Goal: Task Accomplishment & Management: Use online tool/utility

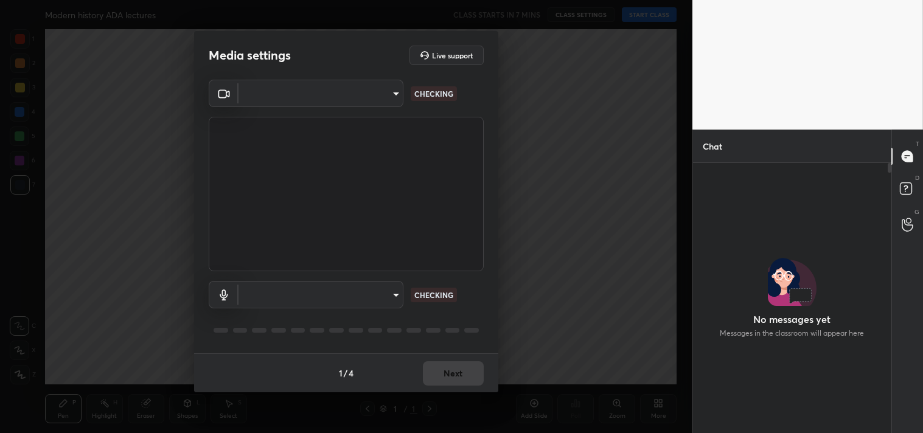
scroll to position [266, 195]
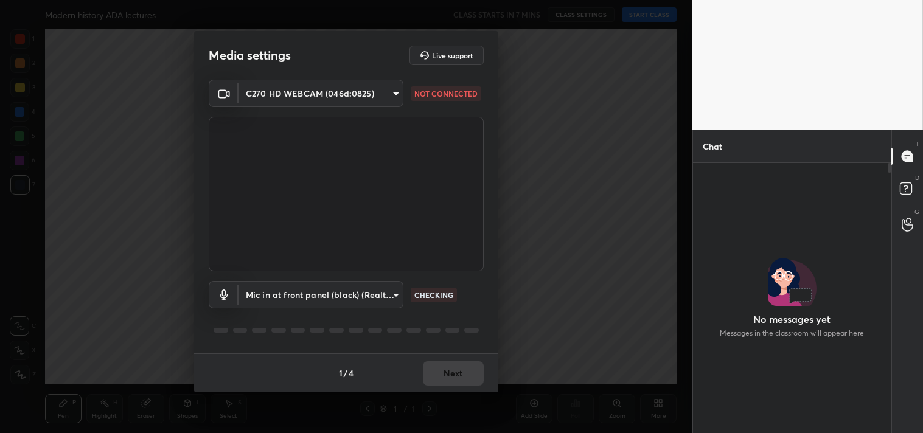
type input "7ec9bb56eb2b31a4c70addefc2309db67b4a47a9b487bd512d091c302c3c3067"
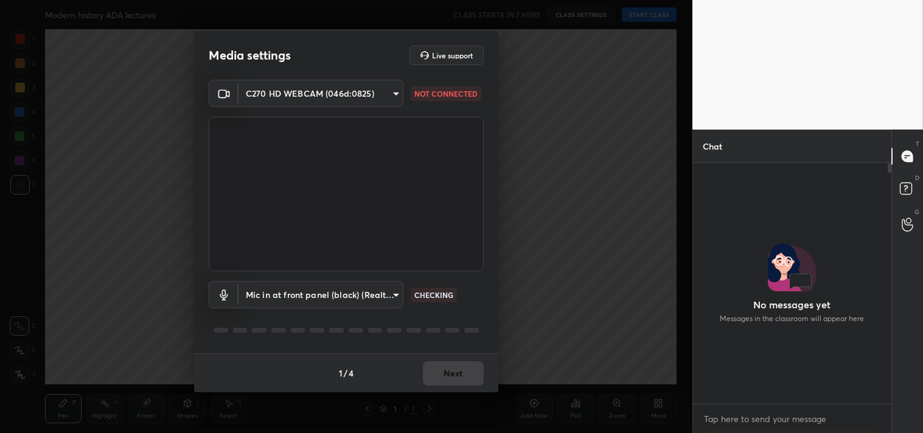
scroll to position [0, 0]
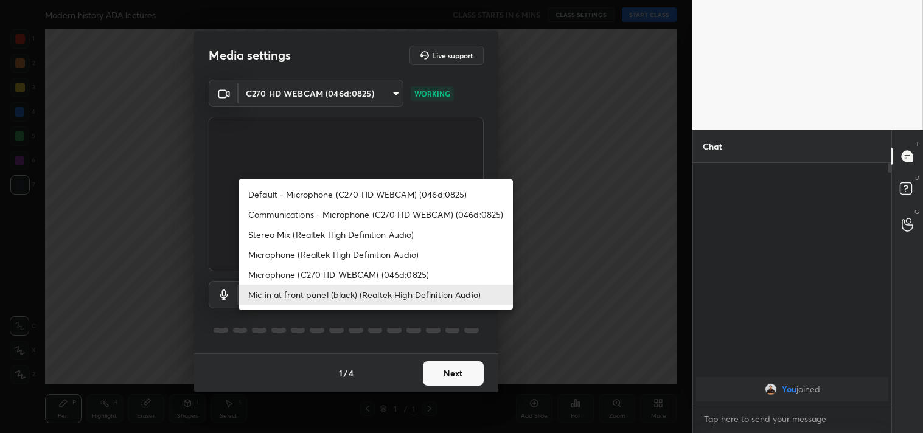
click at [355, 299] on body "1 2 3 4 5 6 7 C X Z C X Z E E Erase all H H Modern history ADA lectures CLASS S…" at bounding box center [461, 216] width 923 height 433
click at [355, 277] on li "Microphone (C270 HD WEBCAM) (046d:0825)" at bounding box center [375, 275] width 274 height 20
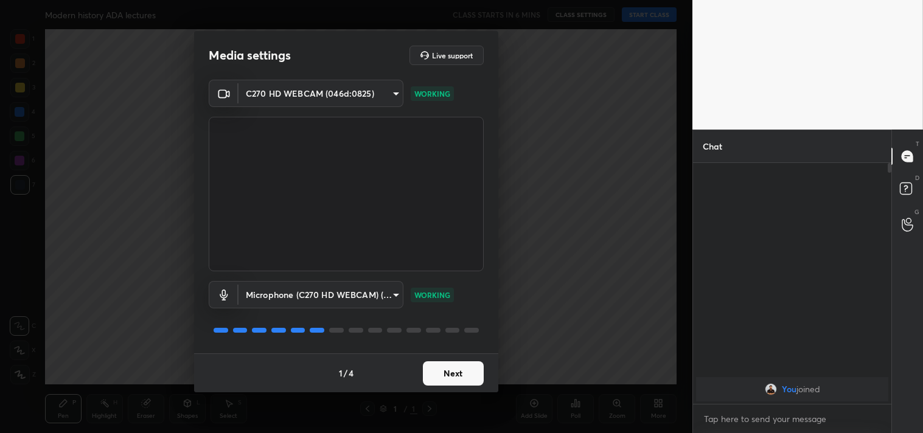
click at [357, 300] on body "1 2 3 4 5 6 7 C X Z C X Z E E Erase all H H Modern history ADA lectures CLASS S…" at bounding box center [461, 216] width 923 height 433
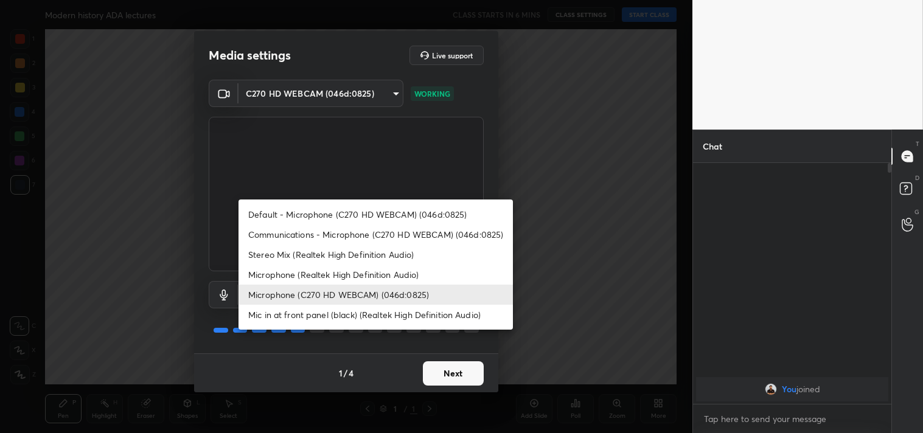
click at [359, 312] on li "Mic in at front panel (black) (Realtek High Definition Audio)" at bounding box center [375, 315] width 274 height 20
type input "4a875ac2fb1a689f1d67eef2f4f479b5c4ed765d2af545966df67847d3e6a11c"
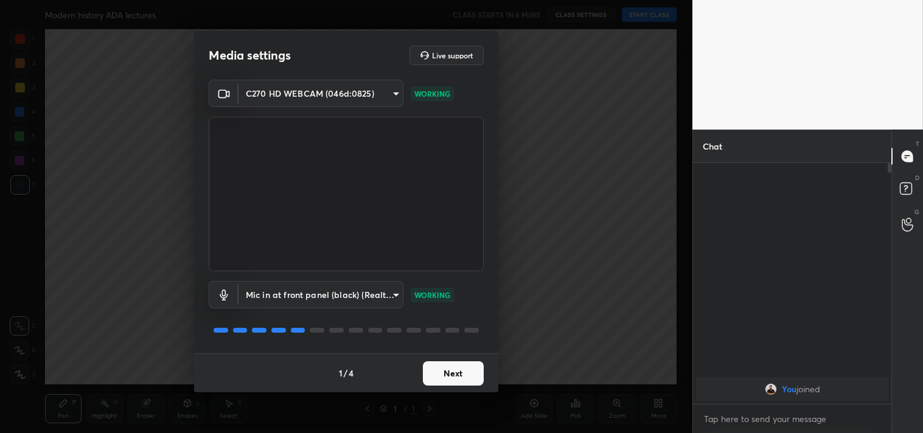
click at [450, 375] on button "Next" at bounding box center [453, 373] width 61 height 24
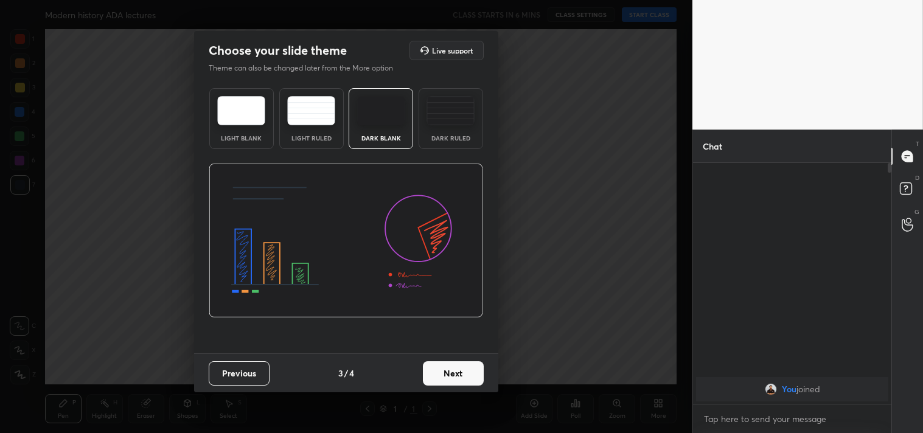
click at [450, 375] on button "Next" at bounding box center [453, 373] width 61 height 24
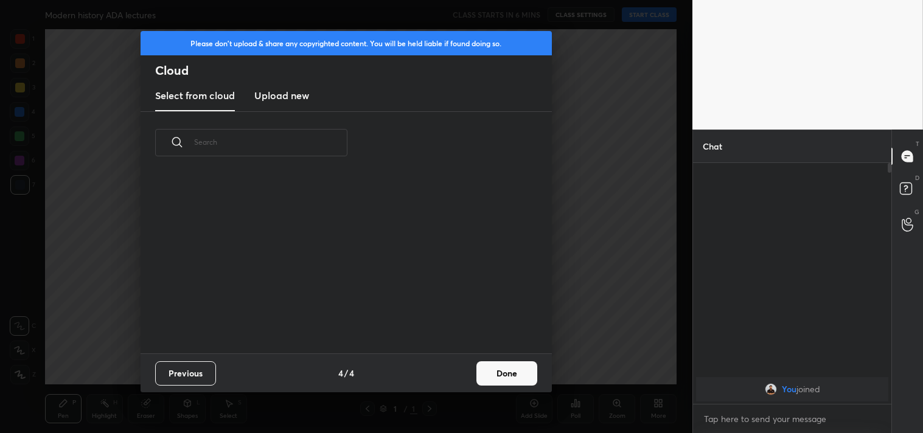
scroll to position [4, 7]
click at [515, 368] on button "Done" at bounding box center [506, 373] width 61 height 24
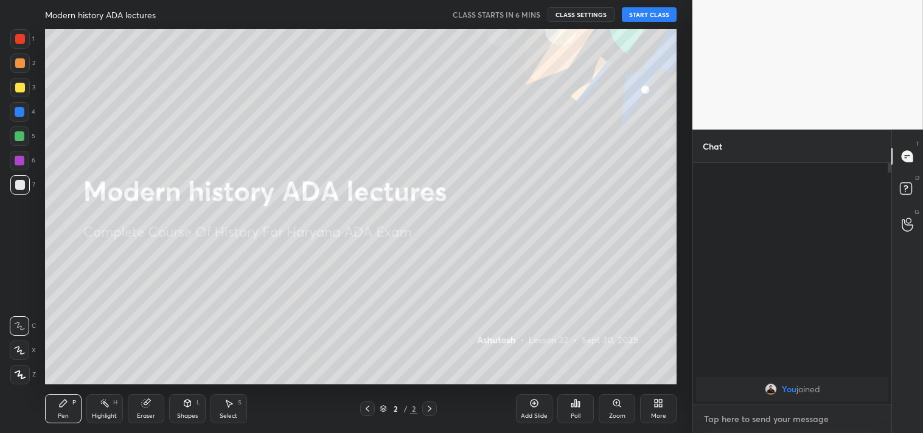
type textarea "x"
click at [732, 420] on textarea at bounding box center [791, 418] width 179 height 19
paste textarea "[URL][DOMAIN_NAME]"
type textarea "[URL][DOMAIN_NAME]"
type textarea "x"
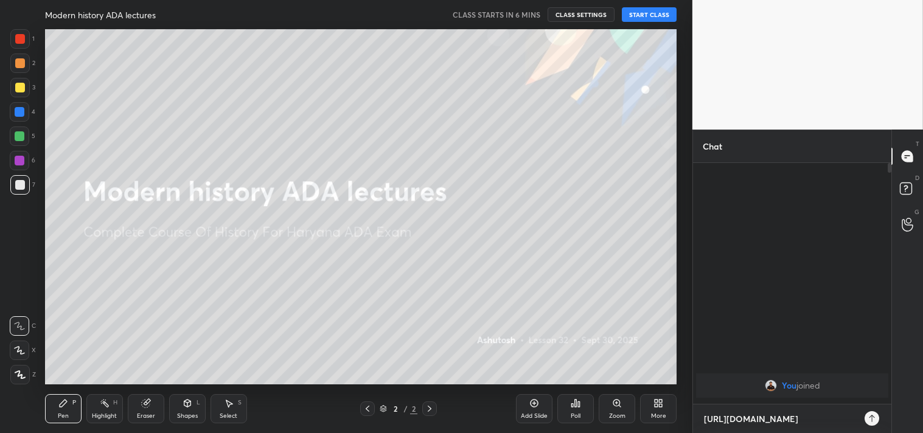
scroll to position [136, 195]
type textarea "[URL][DOMAIN_NAME]"
type textarea "x"
click at [871, 423] on icon at bounding box center [872, 419] width 10 height 10
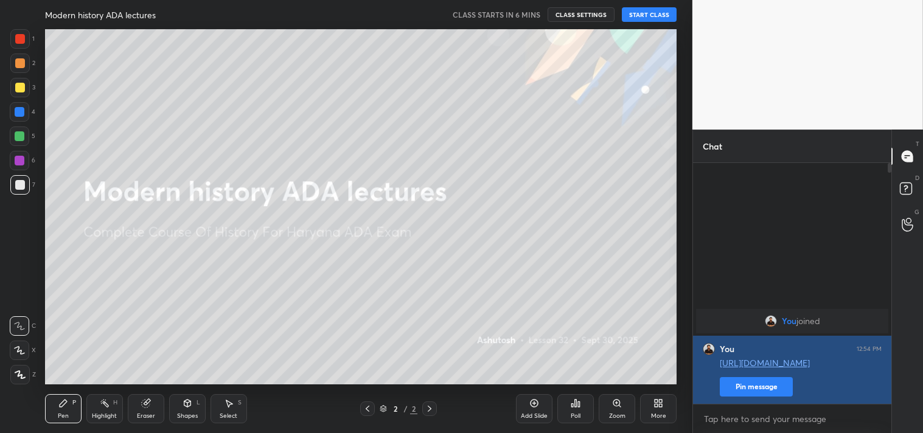
click at [759, 389] on button "Pin message" at bounding box center [755, 386] width 73 height 19
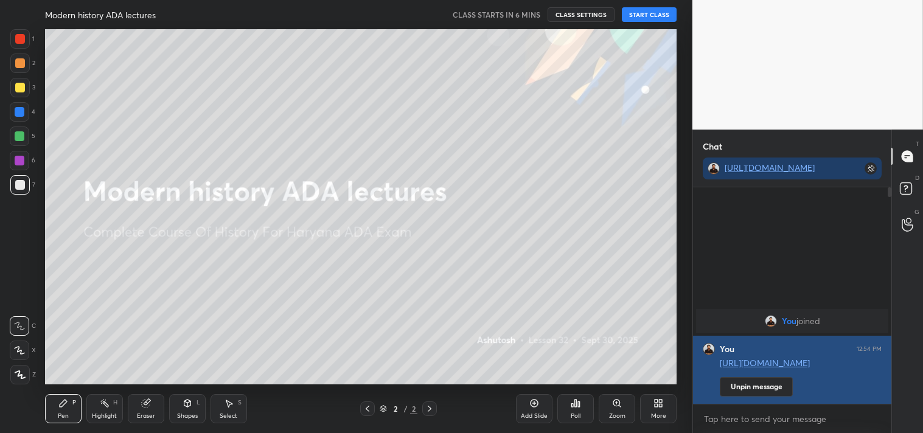
scroll to position [111, 195]
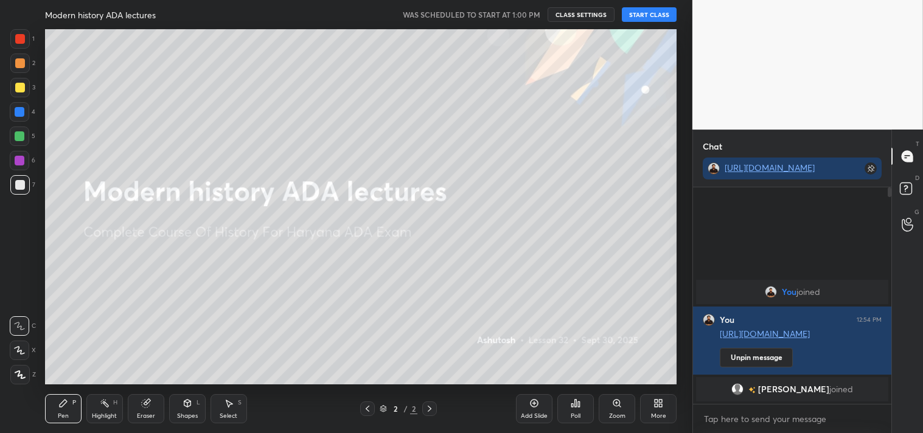
click at [660, 16] on button "START CLASS" at bounding box center [649, 14] width 55 height 15
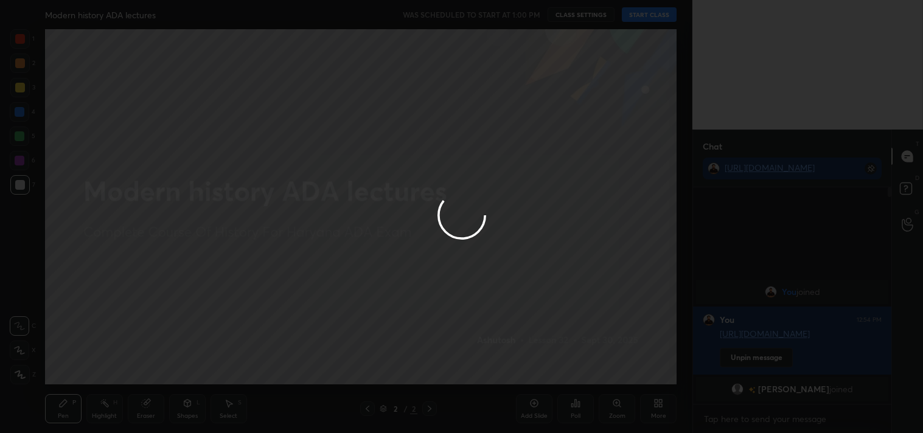
type textarea "x"
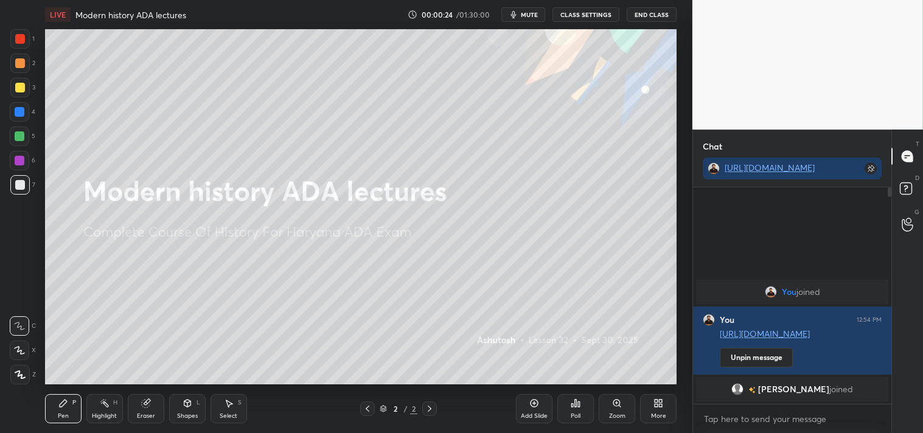
click at [539, 407] on div "Add Slide" at bounding box center [534, 408] width 36 height 29
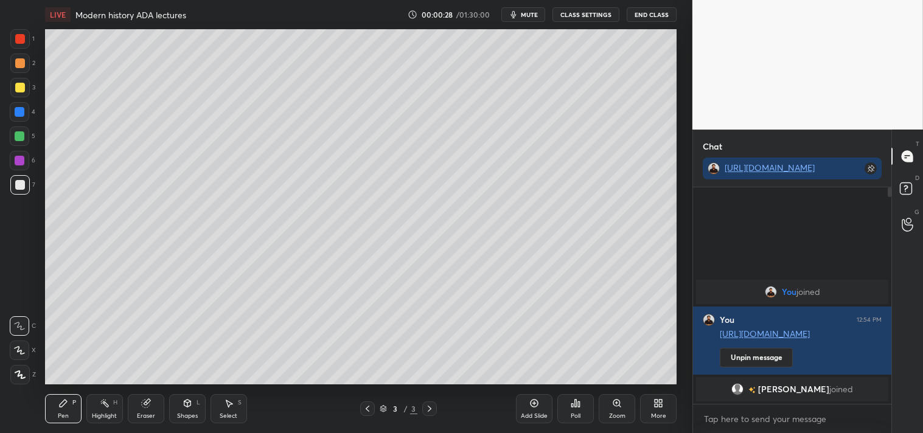
click at [18, 90] on div at bounding box center [20, 88] width 10 height 10
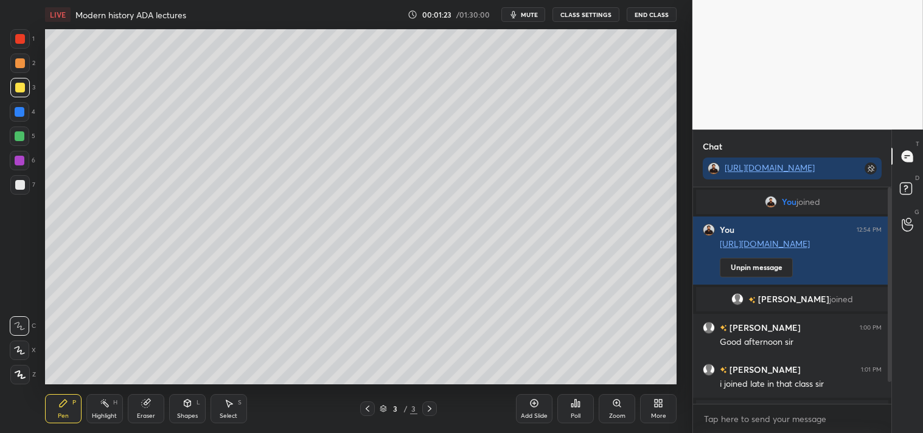
drag, startPoint x: 892, startPoint y: 373, endPoint x: 892, endPoint y: 395, distance: 21.9
click at [892, 400] on div "T Messages (T) D Doubts (D) G Raise Hand (G)" at bounding box center [907, 281] width 32 height 303
drag, startPoint x: 886, startPoint y: 373, endPoint x: 890, endPoint y: 398, distance: 25.3
click at [890, 398] on div at bounding box center [887, 295] width 7 height 217
drag, startPoint x: 891, startPoint y: 365, endPoint x: 891, endPoint y: 400, distance: 34.7
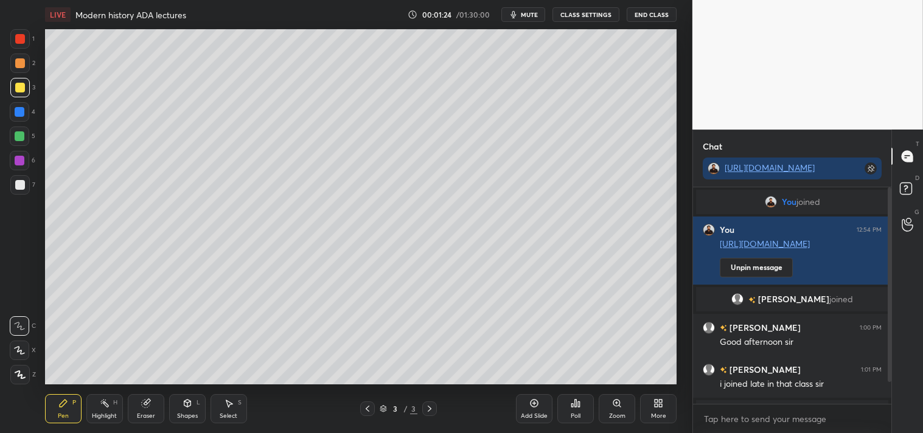
click at [891, 400] on div "T Messages (T) D Doubts (D) G Raise Hand (G)" at bounding box center [907, 281] width 32 height 303
drag, startPoint x: 890, startPoint y: 372, endPoint x: 890, endPoint y: 387, distance: 15.2
click at [890, 391] on div "Chat https://t.me/+xhcrPAg4YrE3ZTBl You joined You 12:54 PM https://t.me/+xhcrP…" at bounding box center [807, 281] width 230 height 303
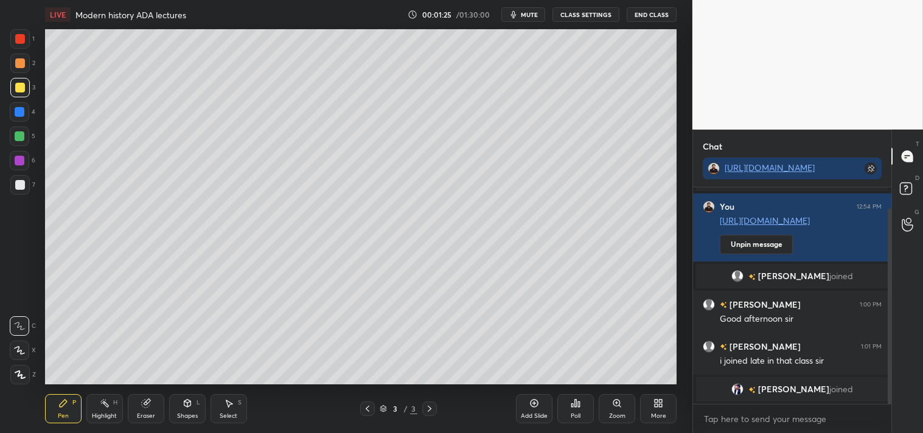
drag, startPoint x: 890, startPoint y: 372, endPoint x: 890, endPoint y: 383, distance: 10.9
click at [892, 397] on div "Chat https://t.me/+xhcrPAg4YrE3ZTBl You joined You 12:54 PM https://t.me/+xhcrP…" at bounding box center [807, 281] width 230 height 303
click at [791, 382] on div "Ritikesh joined" at bounding box center [792, 389] width 192 height 24
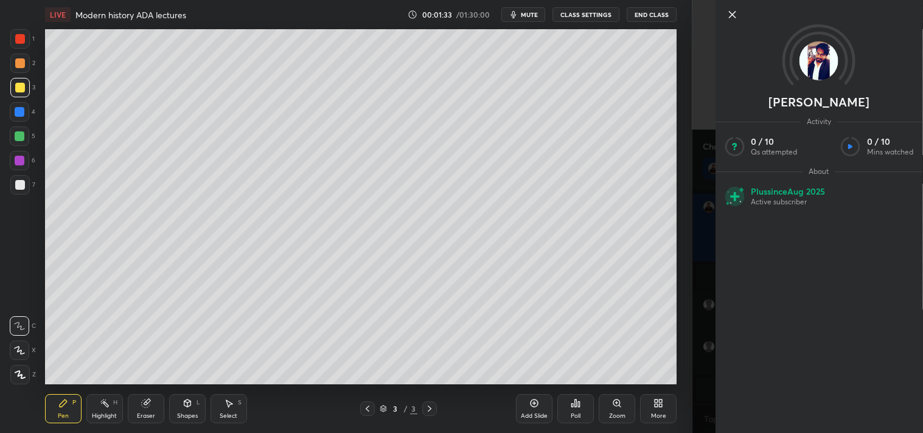
click at [733, 16] on icon at bounding box center [732, 15] width 6 height 6
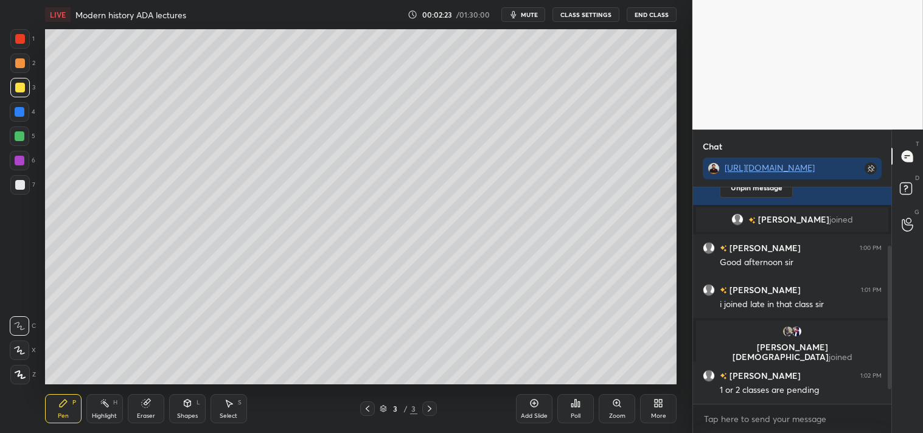
scroll to position [108, 0]
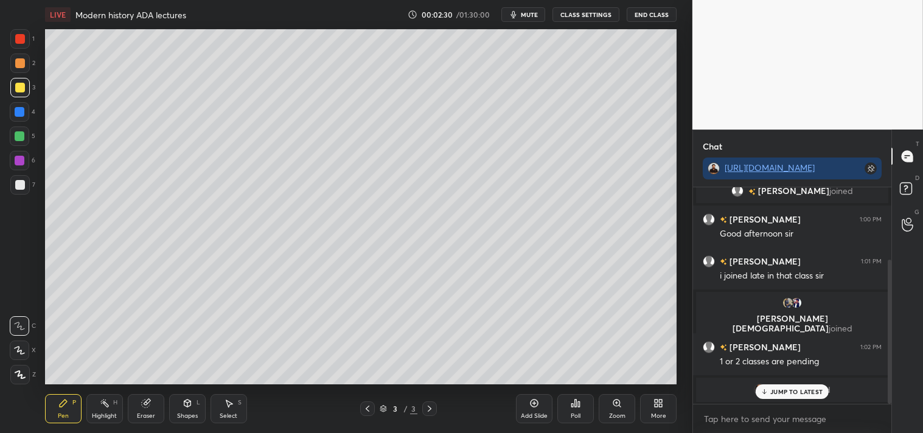
click at [791, 392] on p "JUMP TO LATEST" at bounding box center [796, 391] width 52 height 7
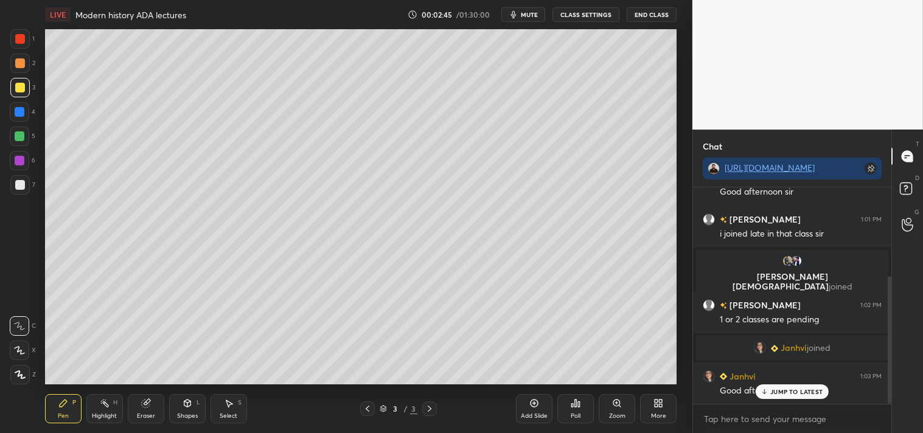
click at [786, 390] on p "JUMP TO LATEST" at bounding box center [796, 391] width 52 height 7
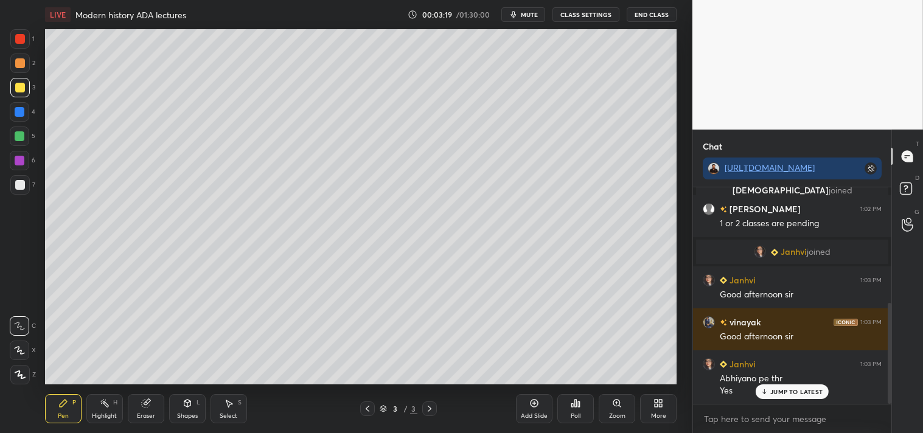
scroll to position [258, 0]
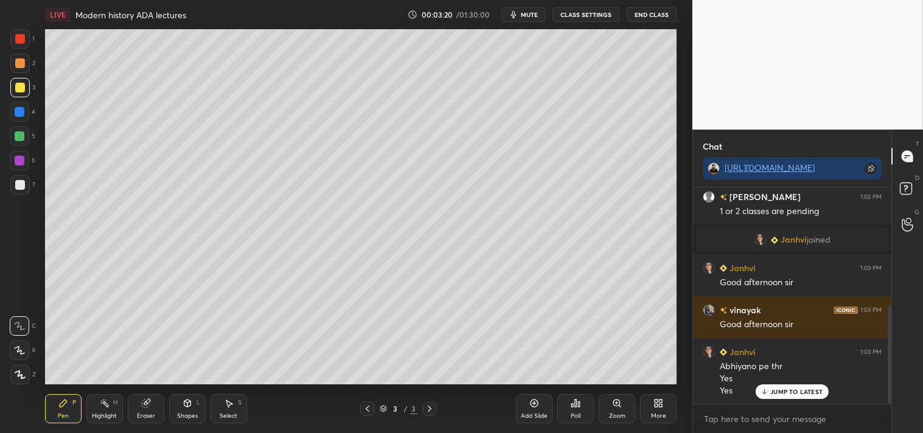
drag, startPoint x: 542, startPoint y: 411, endPoint x: 548, endPoint y: 404, distance: 8.6
click at [544, 409] on div "Add Slide" at bounding box center [534, 408] width 36 height 29
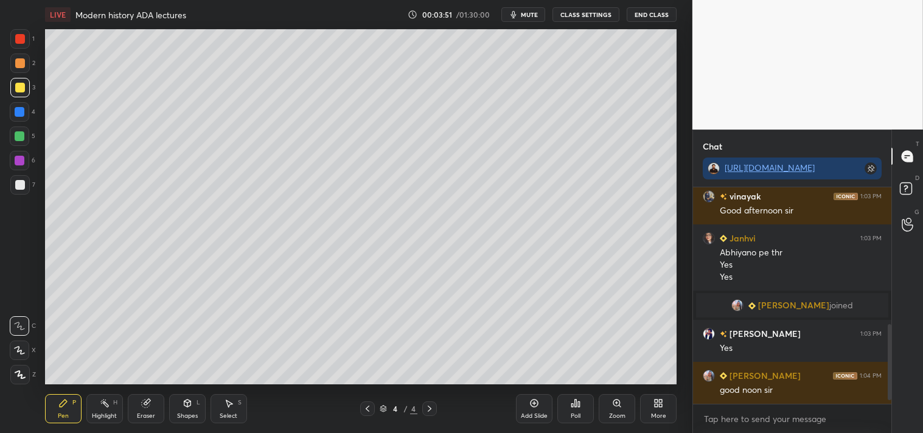
scroll to position [414, 0]
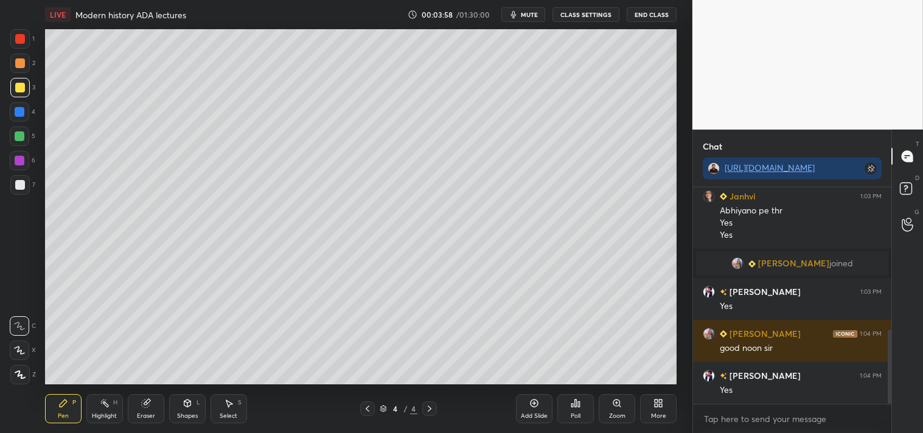
click at [369, 411] on icon at bounding box center [367, 409] width 10 height 10
click at [432, 410] on icon at bounding box center [430, 409] width 10 height 10
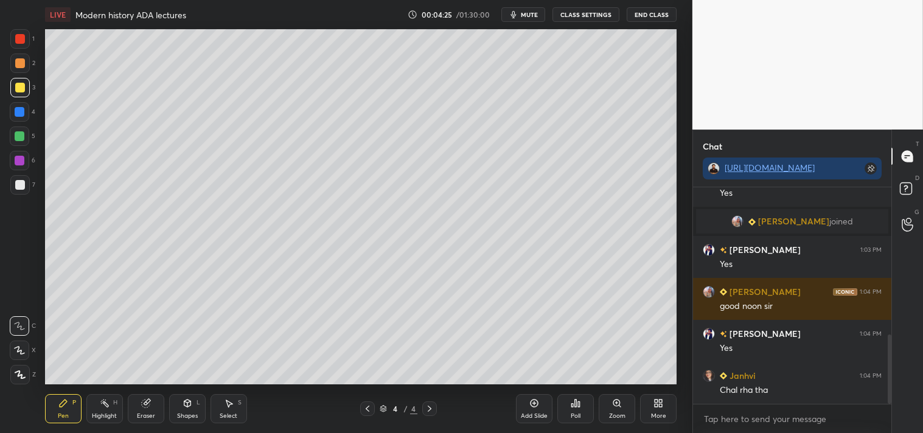
click at [22, 184] on div at bounding box center [20, 185] width 10 height 10
click at [528, 409] on div "Add Slide" at bounding box center [534, 408] width 36 height 29
click at [20, 87] on div at bounding box center [20, 88] width 10 height 10
click at [19, 185] on div at bounding box center [20, 185] width 10 height 10
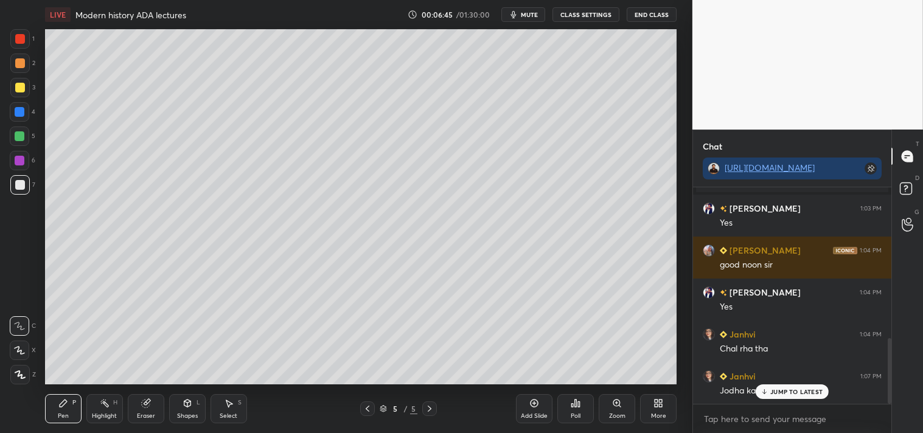
click at [794, 389] on p "JUMP TO LATEST" at bounding box center [796, 391] width 52 height 7
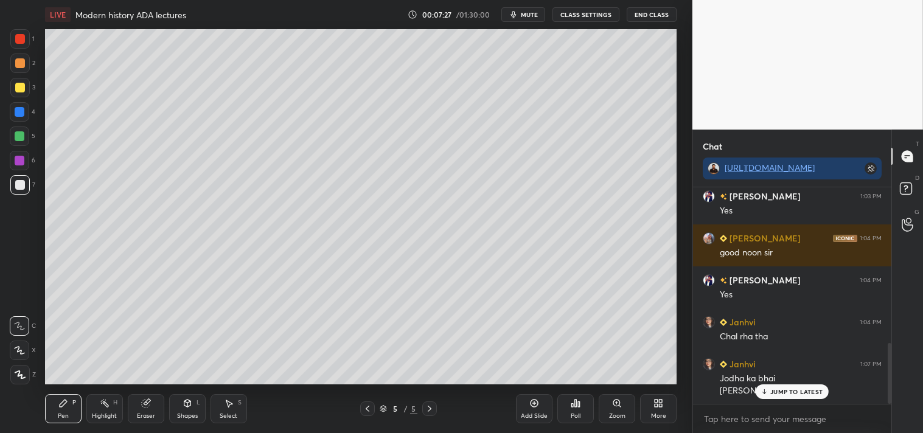
scroll to position [552, 0]
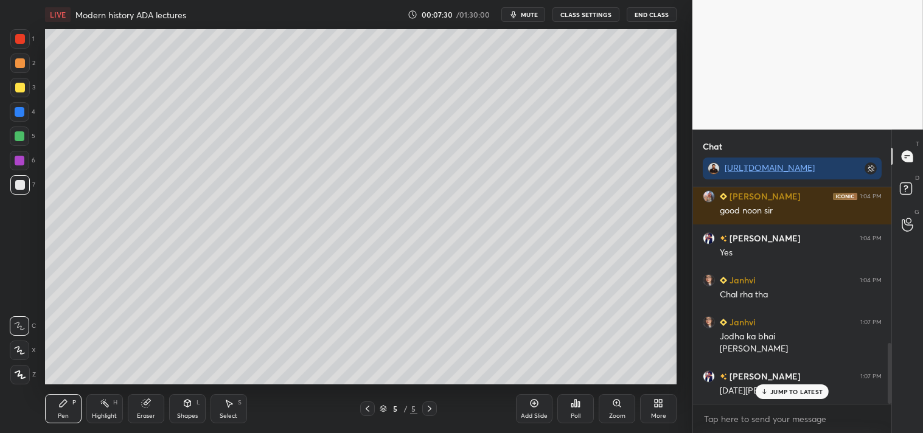
click at [793, 392] on p "JUMP TO LATEST" at bounding box center [796, 391] width 52 height 7
click at [17, 89] on div at bounding box center [20, 88] width 10 height 10
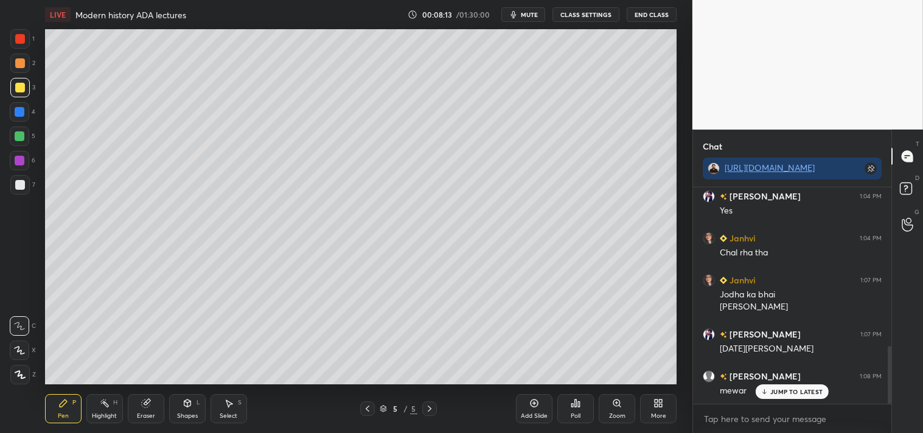
scroll to position [606, 0]
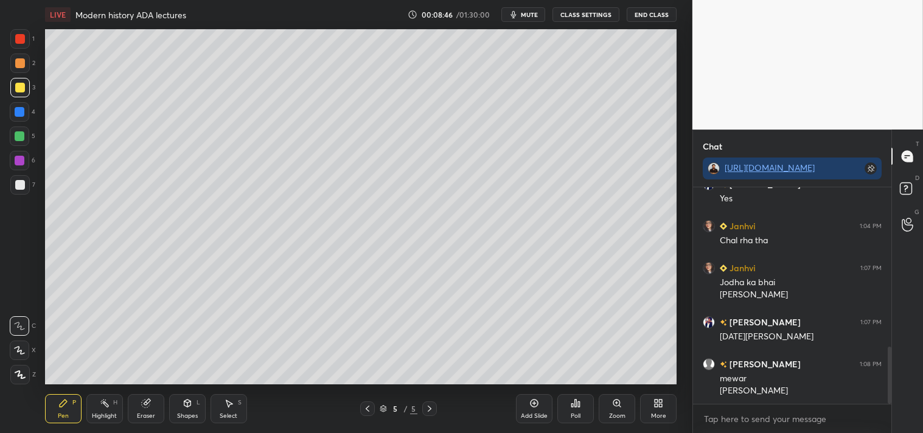
click at [16, 189] on div at bounding box center [20, 185] width 10 height 10
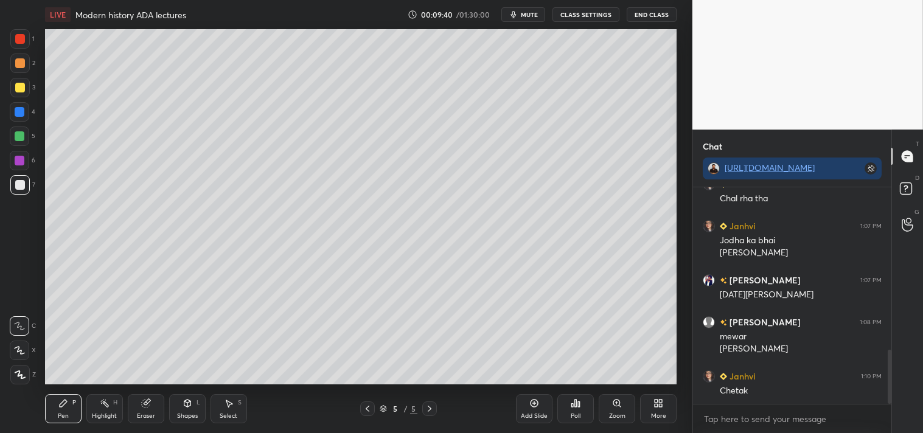
drag, startPoint x: 146, startPoint y: 411, endPoint x: 156, endPoint y: 408, distance: 10.2
click at [151, 411] on div "Eraser" at bounding box center [146, 408] width 36 height 29
click at [60, 404] on icon at bounding box center [63, 403] width 7 height 7
click at [534, 411] on div "Add Slide" at bounding box center [534, 408] width 36 height 29
click at [19, 83] on div at bounding box center [20, 88] width 10 height 10
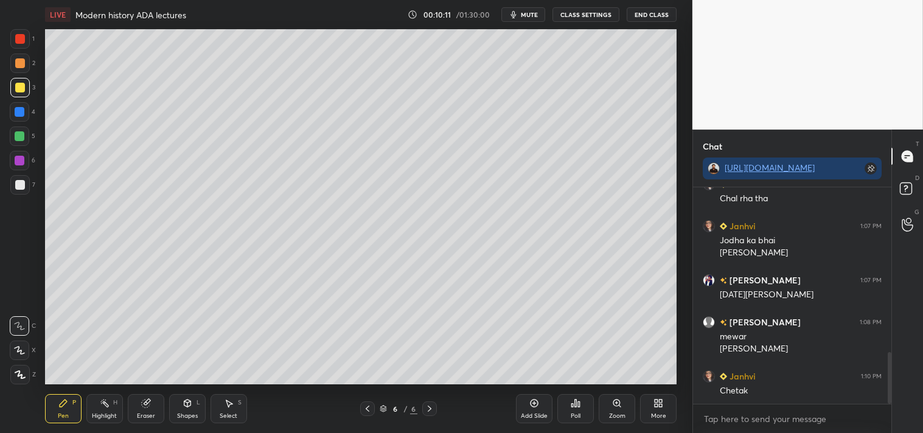
scroll to position [690, 0]
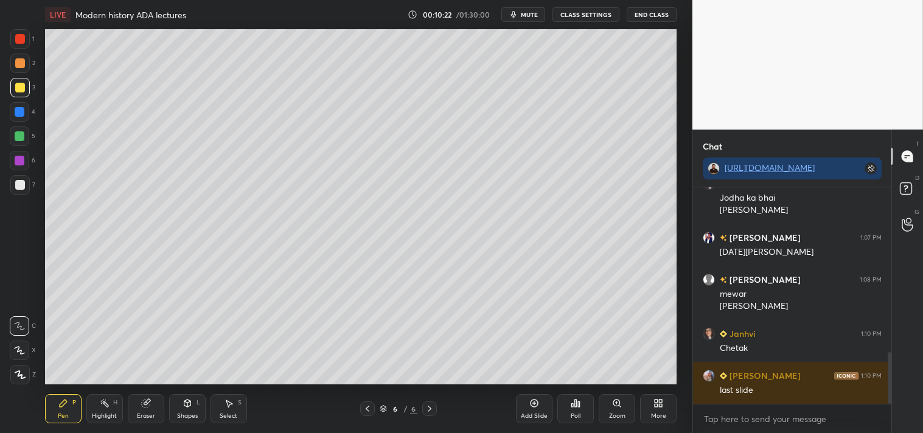
click at [364, 404] on icon at bounding box center [367, 409] width 10 height 10
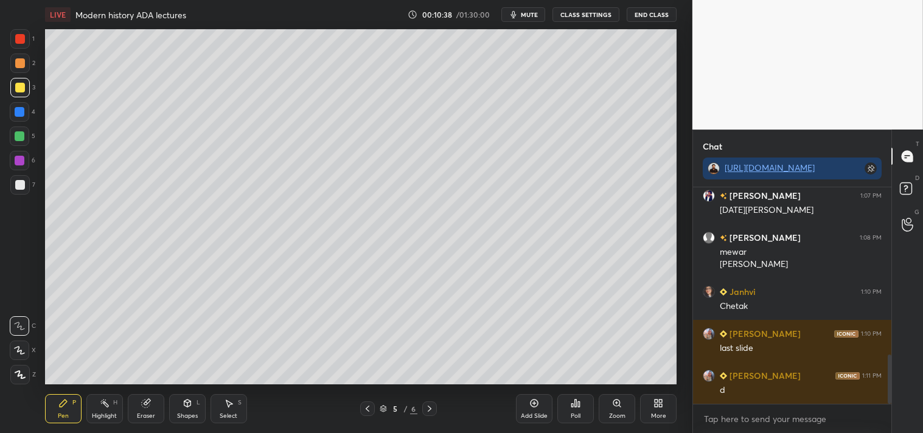
click at [434, 409] on div at bounding box center [429, 408] width 15 height 15
drag, startPoint x: 19, startPoint y: 185, endPoint x: 41, endPoint y: 166, distance: 28.9
click at [20, 184] on div at bounding box center [20, 185] width 10 height 10
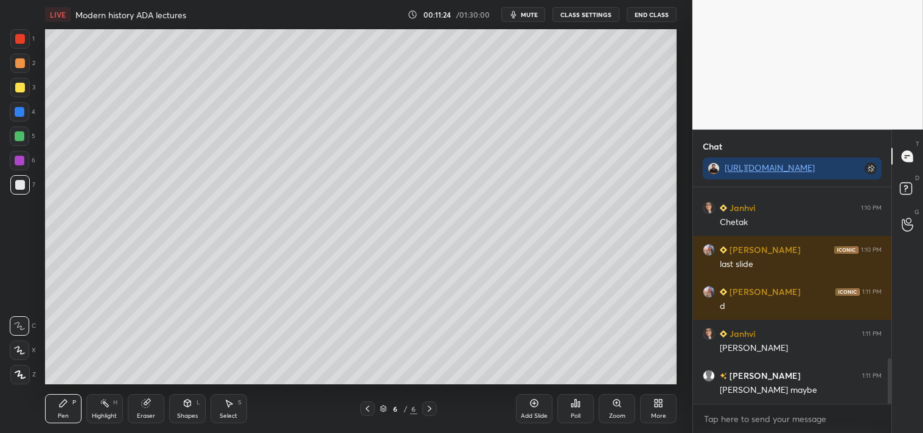
scroll to position [858, 0]
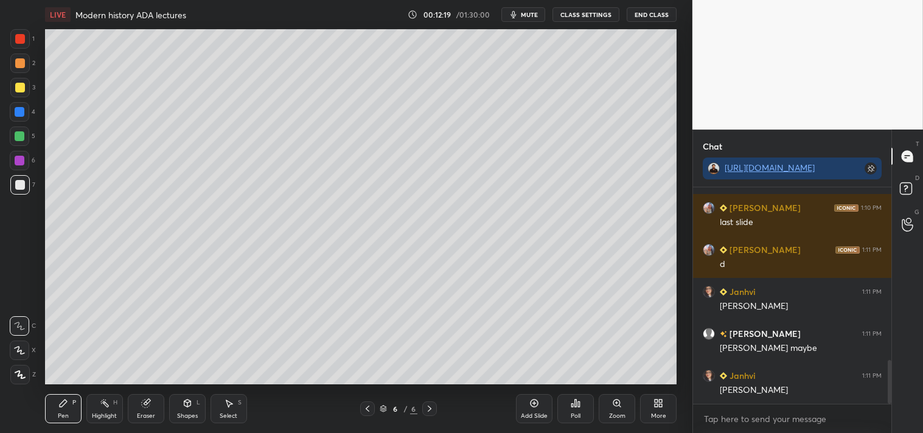
click at [366, 406] on icon at bounding box center [367, 409] width 10 height 10
click at [432, 407] on icon at bounding box center [430, 409] width 10 height 10
click at [530, 411] on div "Add Slide" at bounding box center [534, 408] width 36 height 29
click at [18, 83] on div at bounding box center [20, 88] width 10 height 10
click at [19, 185] on div at bounding box center [20, 185] width 10 height 10
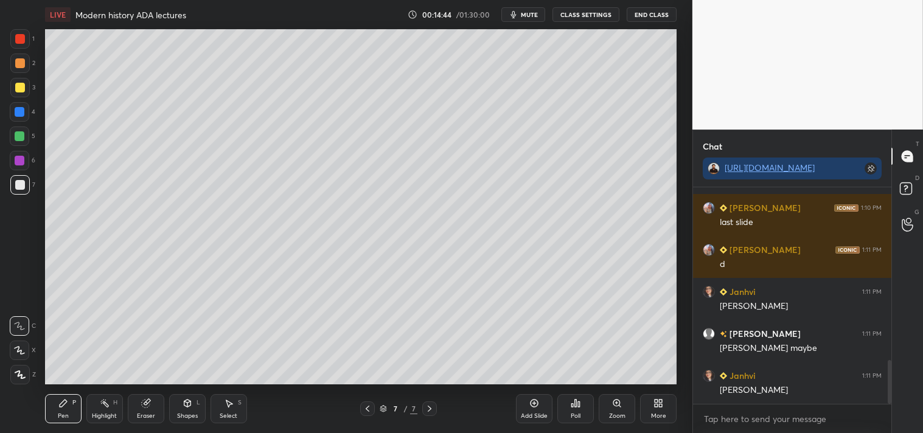
click at [532, 409] on div "Add Slide" at bounding box center [534, 408] width 36 height 29
drag, startPoint x: 21, startPoint y: 90, endPoint x: 30, endPoint y: 89, distance: 9.8
click at [22, 92] on div at bounding box center [20, 88] width 10 height 10
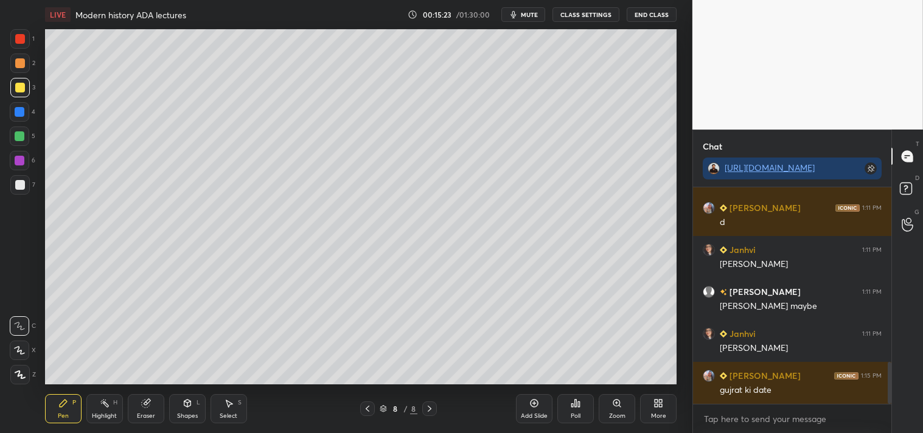
click at [140, 413] on div "Eraser" at bounding box center [146, 416] width 18 height 6
click at [64, 411] on div "Pen P" at bounding box center [63, 408] width 36 height 29
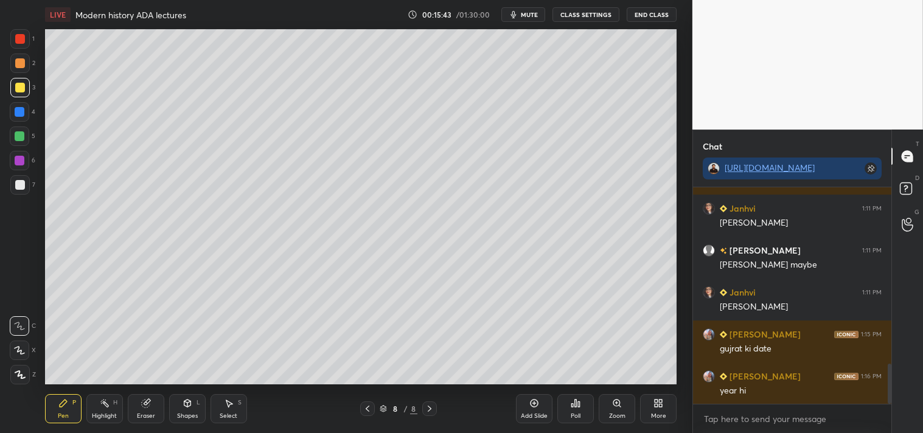
scroll to position [954, 0]
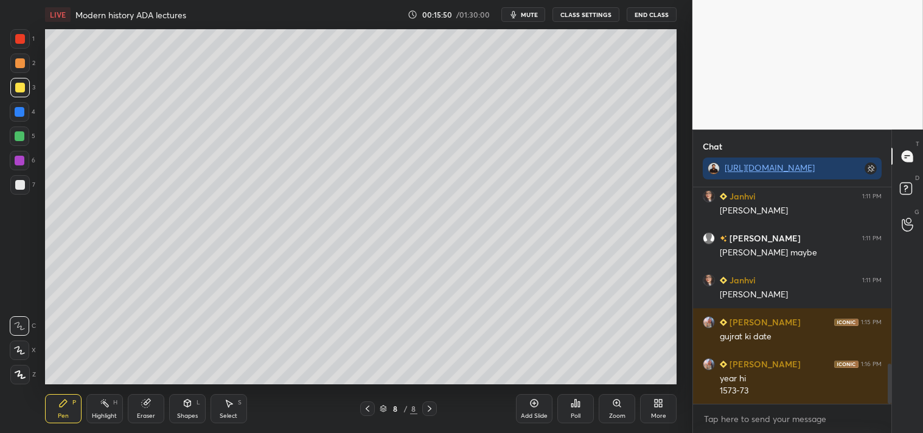
click at [146, 406] on icon at bounding box center [146, 403] width 10 height 10
click at [63, 398] on icon at bounding box center [63, 403] width 10 height 10
click at [146, 414] on div "Eraser" at bounding box center [146, 416] width 18 height 6
click at [63, 406] on icon at bounding box center [63, 403] width 10 height 10
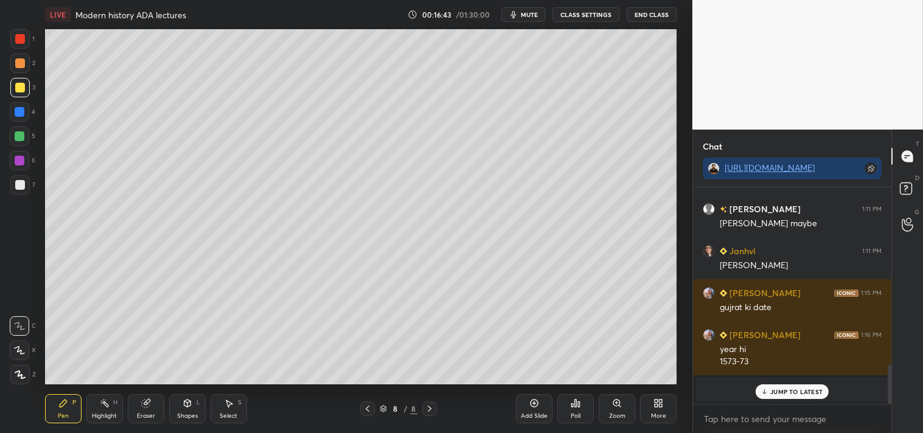
drag, startPoint x: 773, startPoint y: 390, endPoint x: 757, endPoint y: 389, distance: 16.4
click at [775, 390] on p "JUMP TO LATEST" at bounding box center [796, 391] width 52 height 7
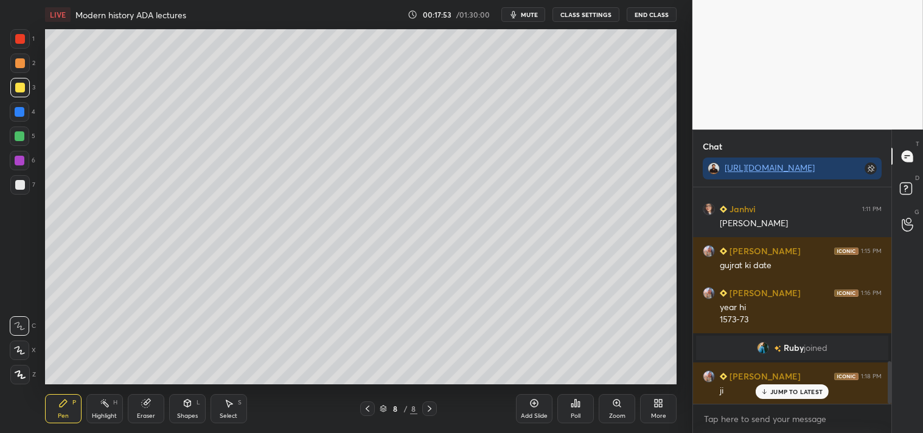
click at [533, 407] on div "Add Slide" at bounding box center [534, 408] width 36 height 29
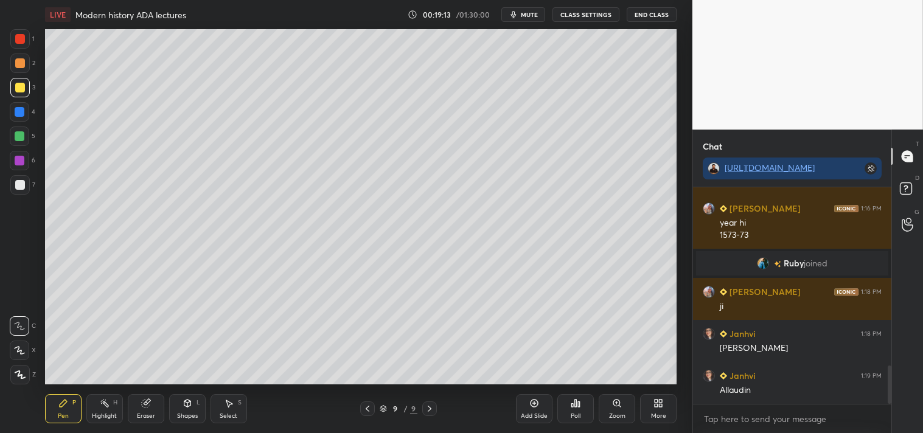
scroll to position [1011, 0]
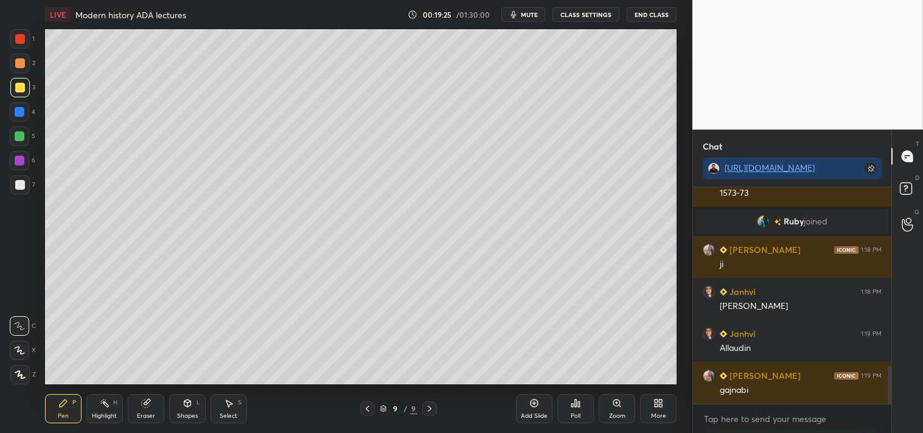
click at [21, 181] on div at bounding box center [20, 185] width 10 height 10
click at [17, 110] on div at bounding box center [20, 112] width 10 height 10
click at [19, 138] on div at bounding box center [20, 136] width 10 height 10
click at [21, 84] on div at bounding box center [20, 88] width 10 height 10
click at [531, 407] on div "Add Slide" at bounding box center [534, 408] width 36 height 29
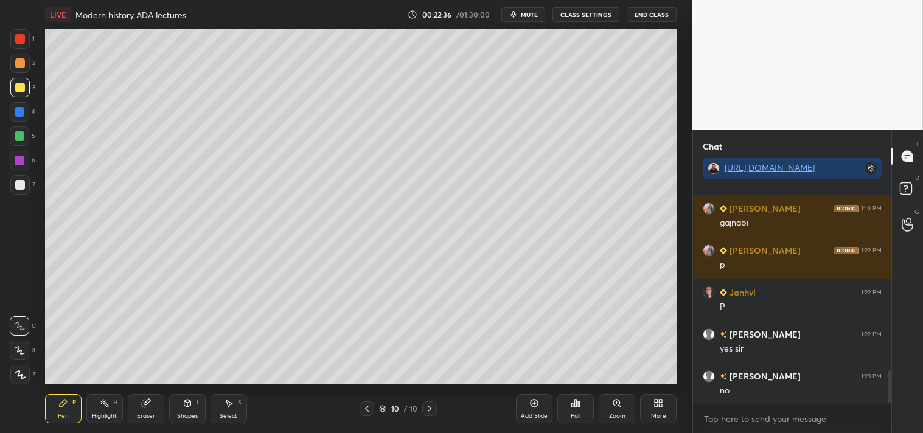
scroll to position [1221, 0]
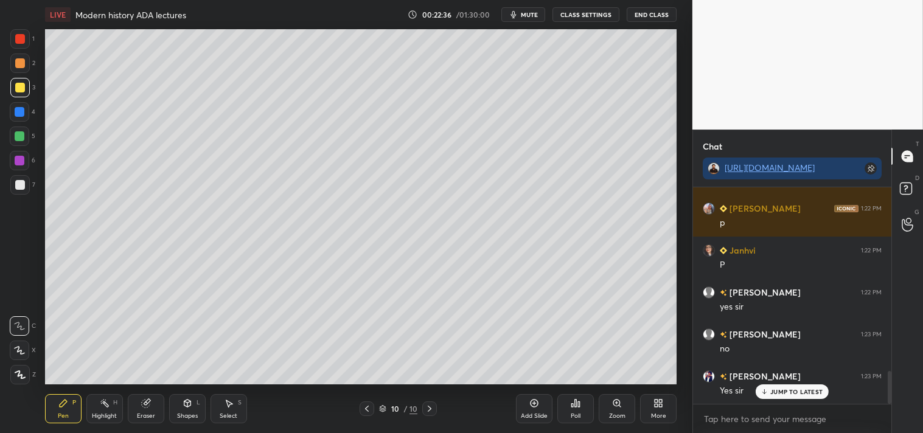
click at [539, 409] on div "Add Slide" at bounding box center [534, 408] width 36 height 29
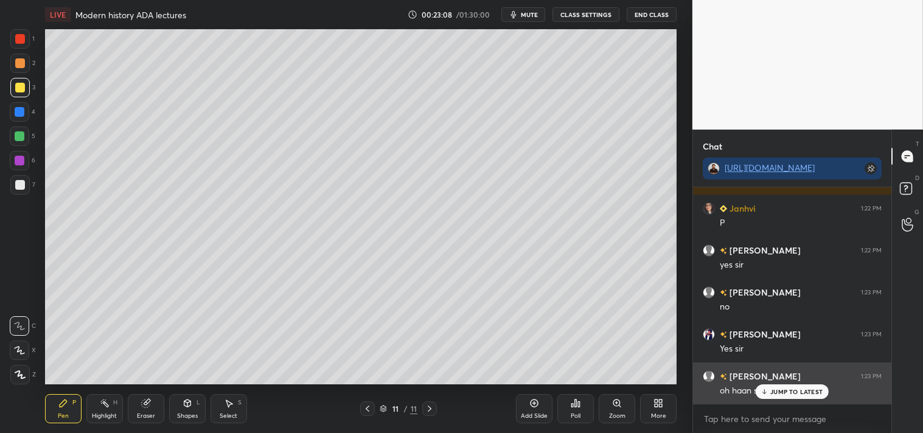
click at [777, 393] on p "JUMP TO LATEST" at bounding box center [796, 391] width 52 height 7
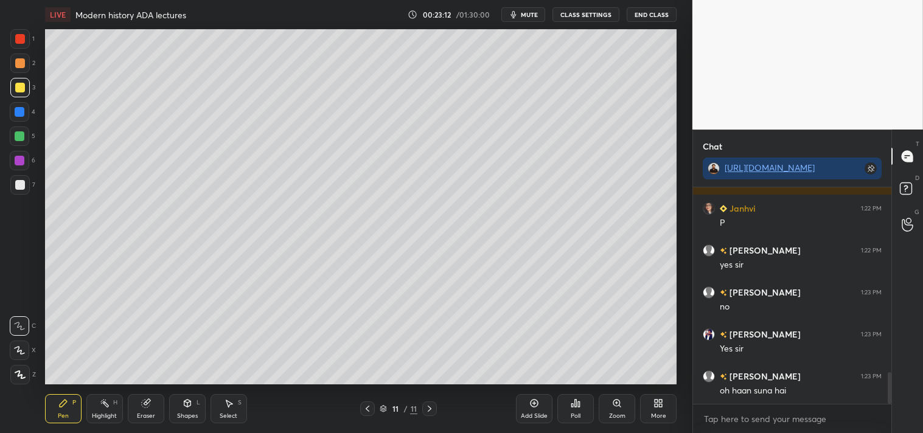
click at [146, 411] on div "Eraser" at bounding box center [146, 408] width 36 height 29
click at [15, 376] on span "Erase all" at bounding box center [19, 374] width 18 height 9
click at [371, 409] on icon at bounding box center [367, 409] width 10 height 10
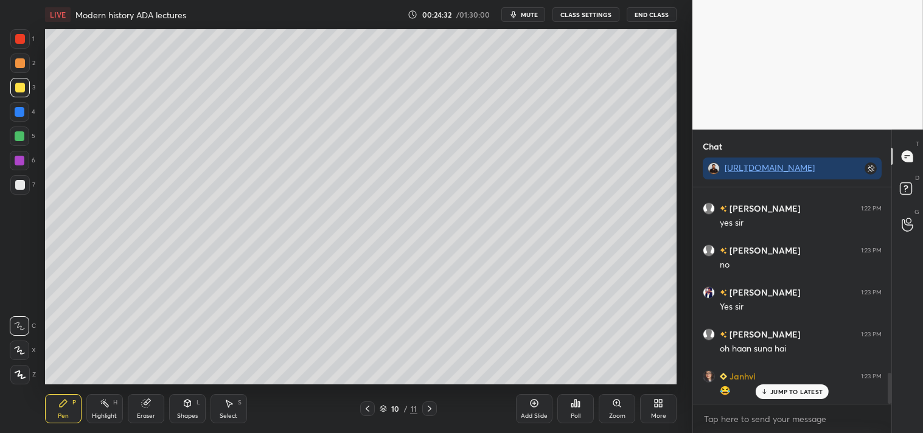
scroll to position [1347, 0]
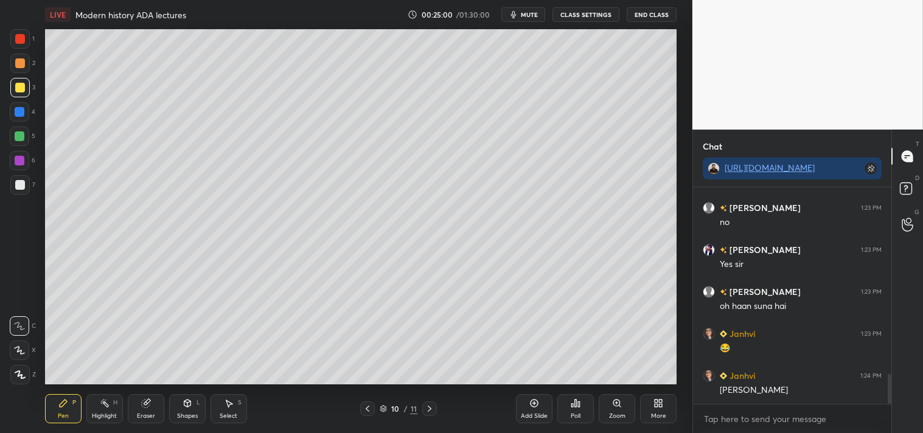
click at [433, 409] on div at bounding box center [429, 408] width 15 height 15
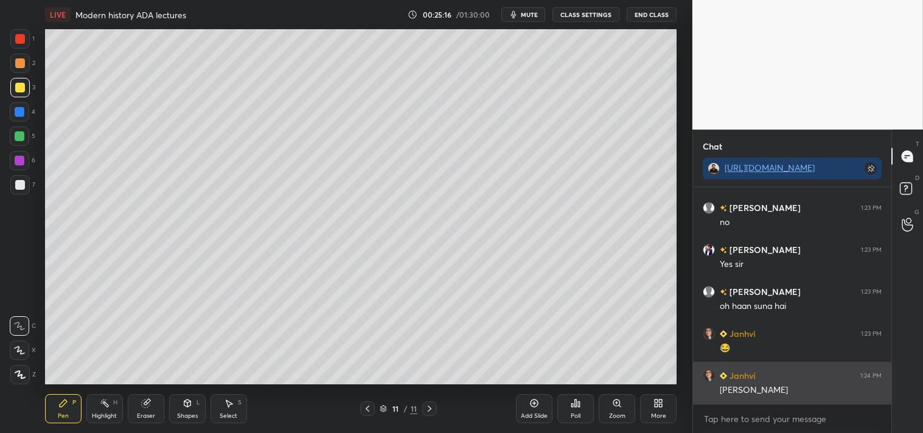
click at [750, 371] on div "Janhvi 1:24 PM Abdul latif" at bounding box center [792, 383] width 198 height 42
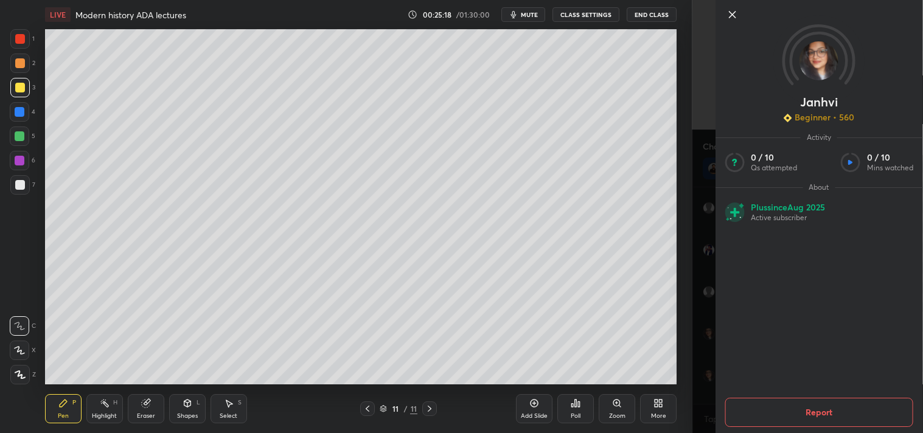
click at [732, 13] on icon at bounding box center [731, 14] width 15 height 15
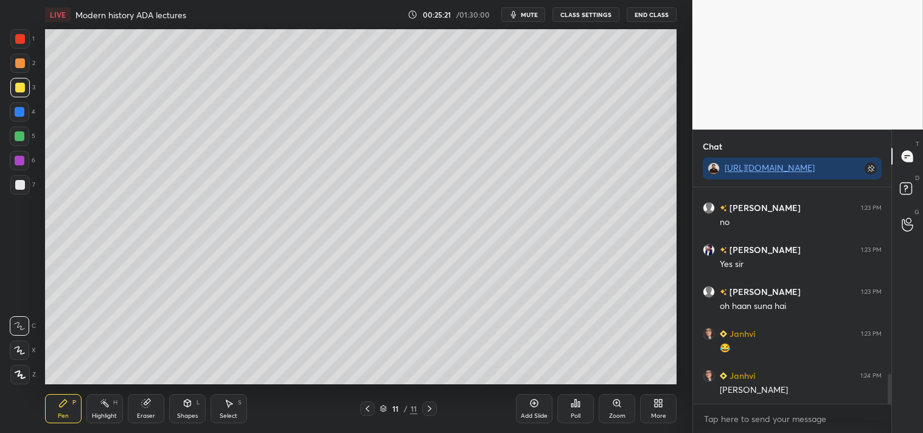
click at [16, 181] on div at bounding box center [20, 185] width 10 height 10
click at [21, 181] on div at bounding box center [20, 185] width 10 height 10
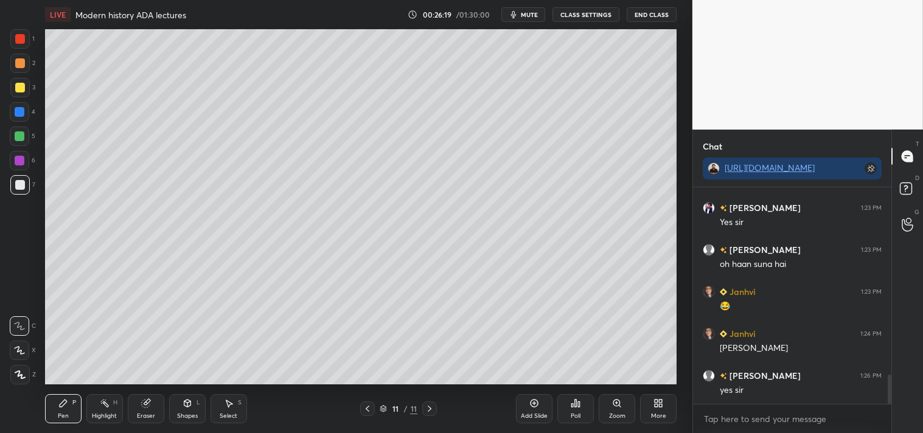
scroll to position [1431, 0]
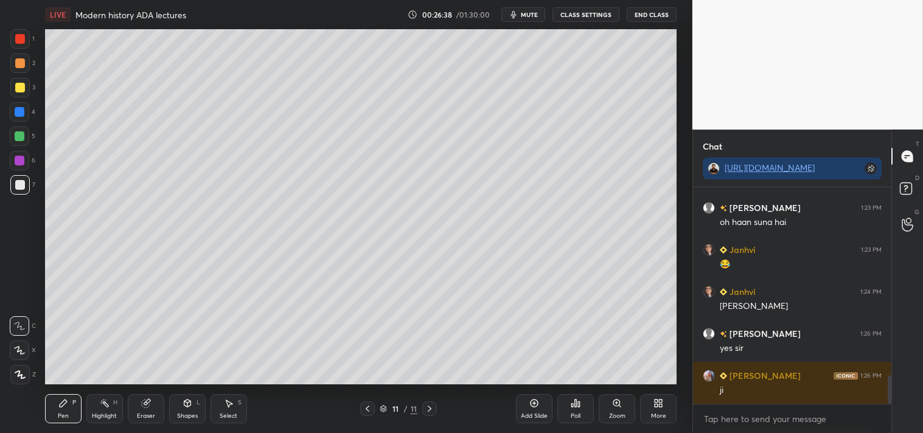
click at [19, 86] on div at bounding box center [20, 88] width 10 height 10
click at [14, 185] on div at bounding box center [19, 184] width 19 height 19
click at [533, 408] on div "Add Slide" at bounding box center [534, 408] width 36 height 29
click at [20, 87] on div at bounding box center [20, 88] width 10 height 10
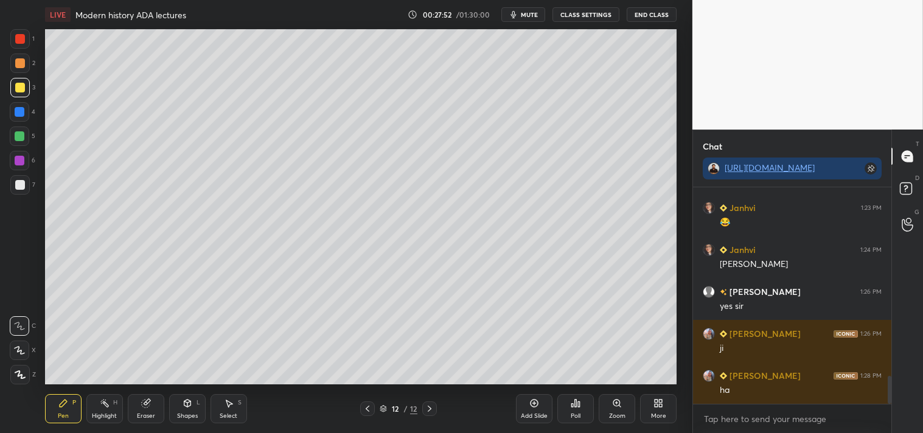
click at [21, 183] on div at bounding box center [20, 185] width 10 height 10
click at [535, 406] on icon at bounding box center [534, 403] width 10 height 10
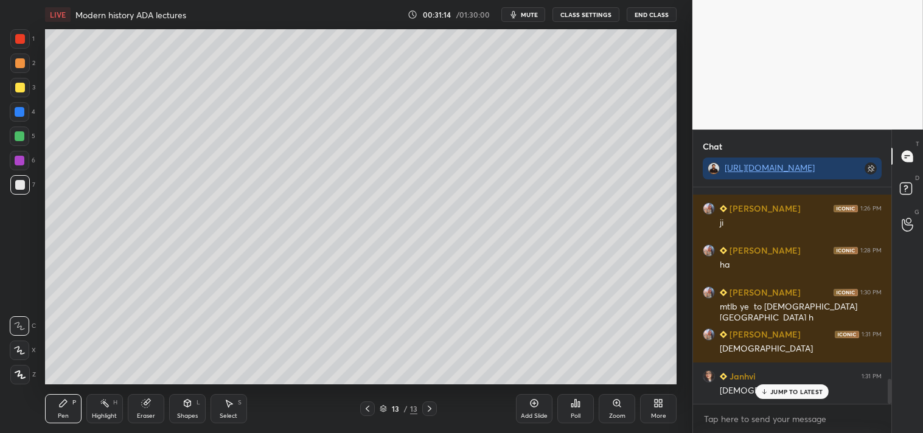
scroll to position [1640, 0]
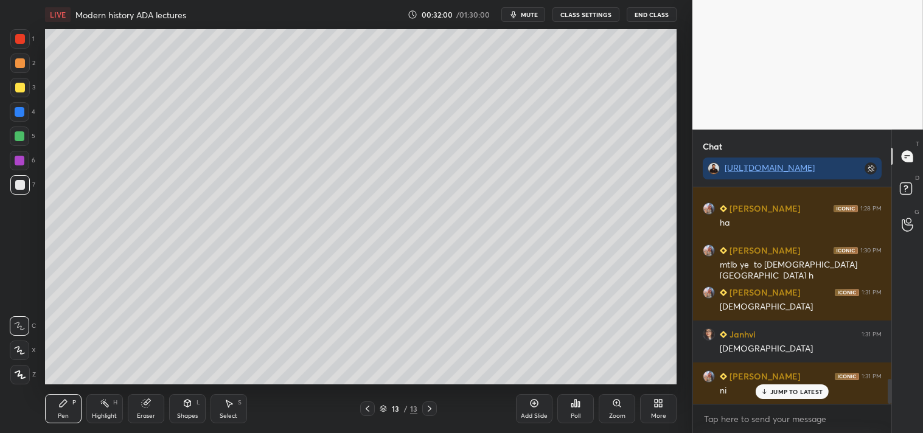
click at [21, 86] on div at bounding box center [20, 88] width 10 height 10
click at [530, 408] on icon at bounding box center [534, 403] width 10 height 10
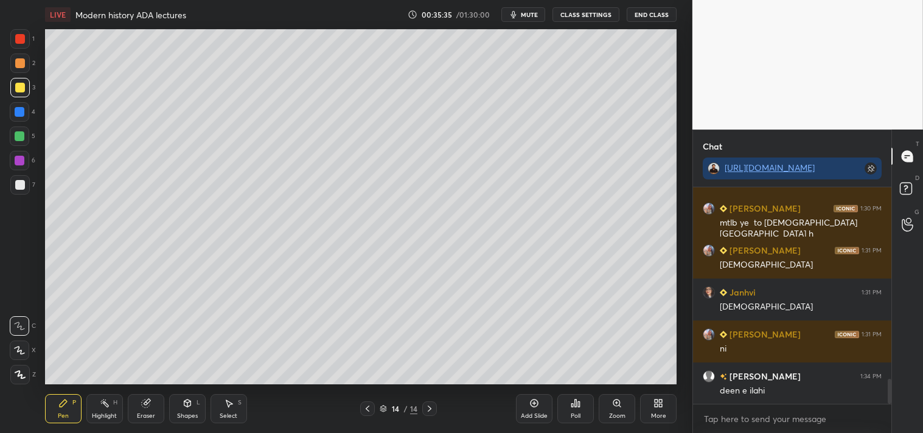
click at [20, 190] on div at bounding box center [19, 184] width 19 height 19
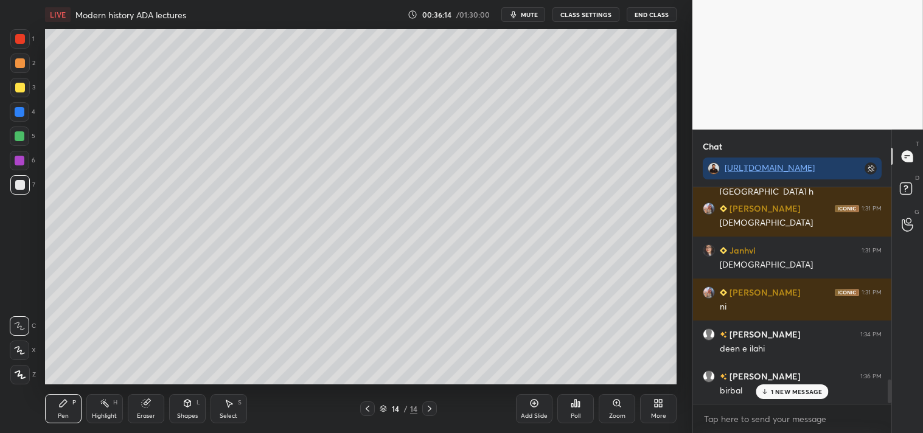
scroll to position [1767, 0]
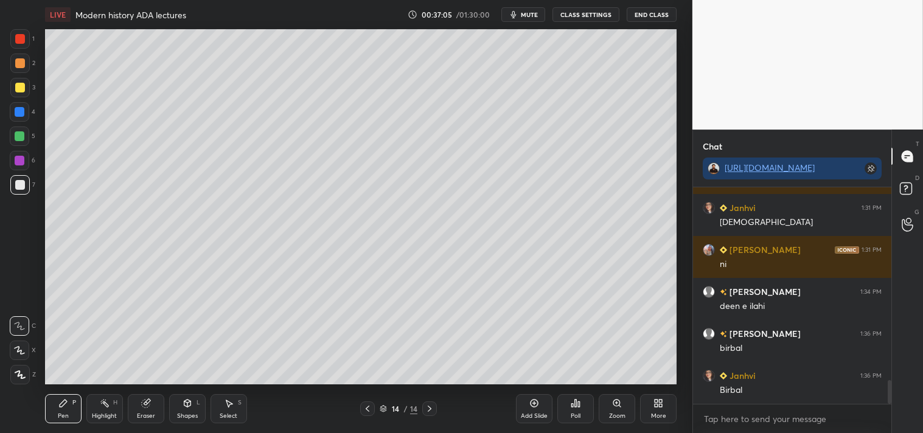
click at [18, 86] on div at bounding box center [20, 88] width 10 height 10
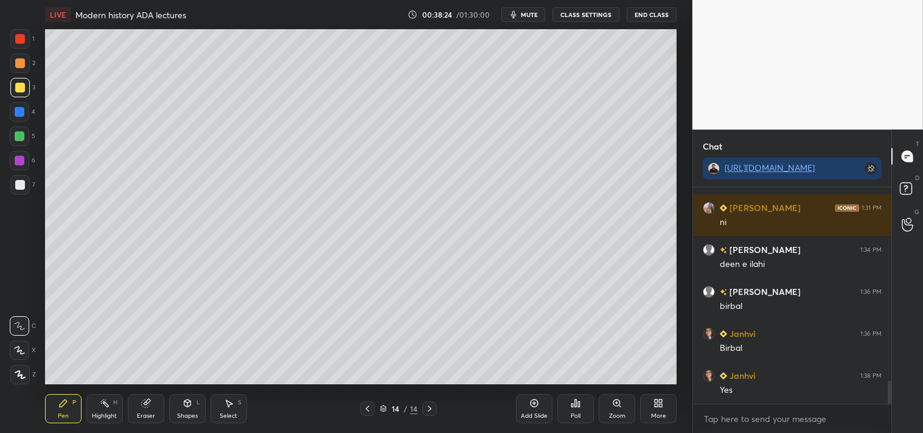
click at [540, 406] on div "Add Slide" at bounding box center [534, 408] width 36 height 29
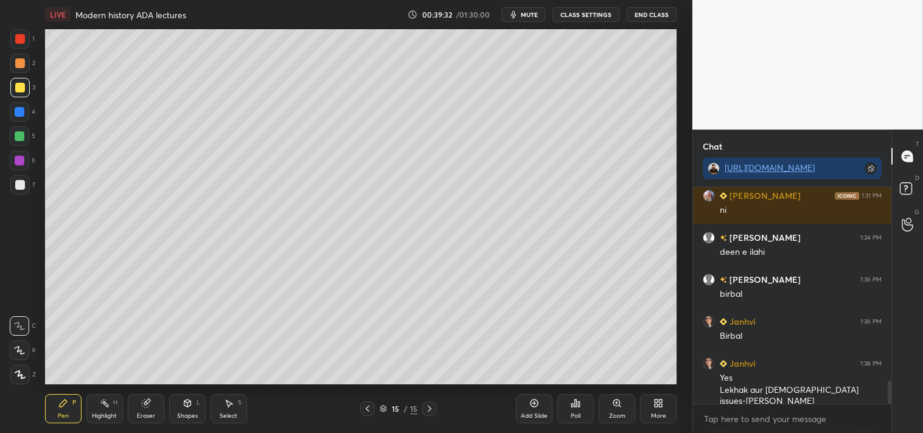
click at [536, 411] on div "Add Slide" at bounding box center [534, 408] width 36 height 29
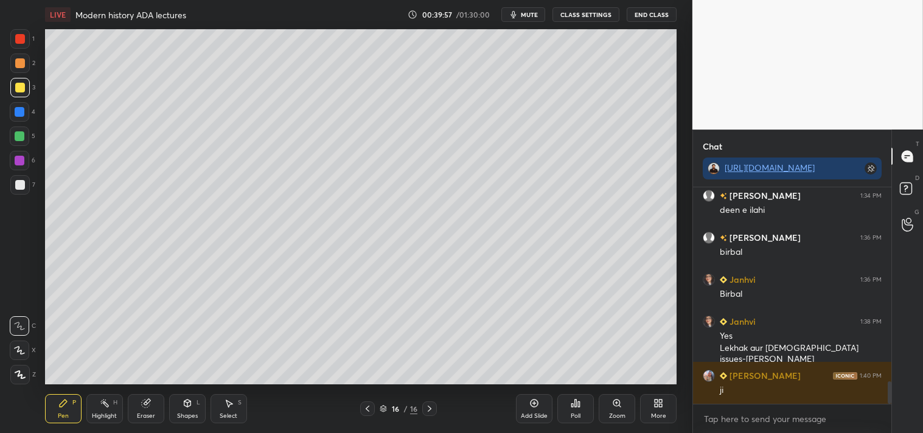
click at [21, 184] on div at bounding box center [20, 185] width 10 height 10
click at [18, 83] on div at bounding box center [20, 88] width 10 height 10
click at [21, 185] on div at bounding box center [20, 185] width 10 height 10
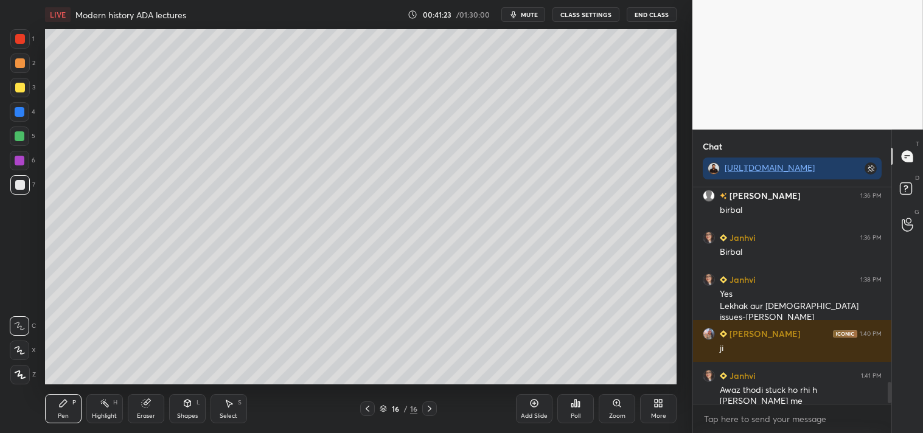
scroll to position [1947, 0]
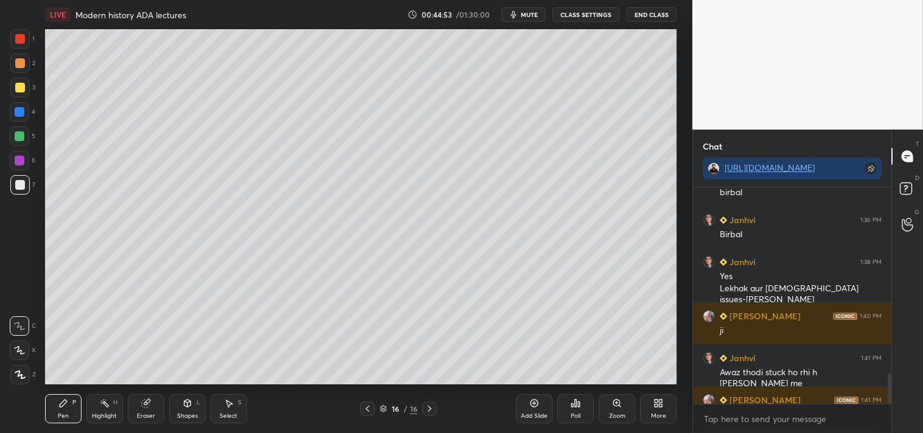
scroll to position [1492, 0]
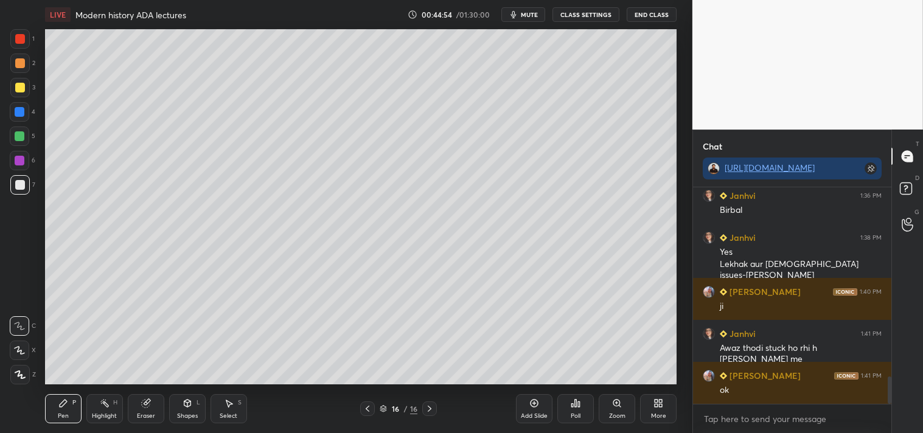
drag, startPoint x: 890, startPoint y: 392, endPoint x: 885, endPoint y: 412, distance: 20.5
click at [887, 412] on div "[PERSON_NAME] 1:36 PM [PERSON_NAME] 1:36 PM [PERSON_NAME] 1:38 PM Yes Lekhak au…" at bounding box center [792, 310] width 198 height 246
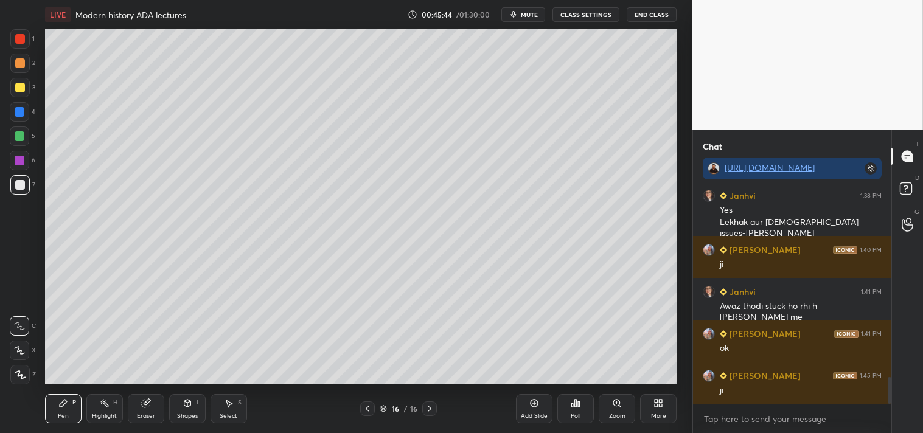
click at [533, 408] on div "Add Slide" at bounding box center [534, 408] width 36 height 29
click at [148, 413] on div "Eraser" at bounding box center [146, 416] width 18 height 6
click at [16, 373] on span "Erase all" at bounding box center [19, 374] width 18 height 9
click at [366, 407] on icon at bounding box center [367, 409] width 10 height 10
click at [431, 411] on icon at bounding box center [430, 409] width 10 height 10
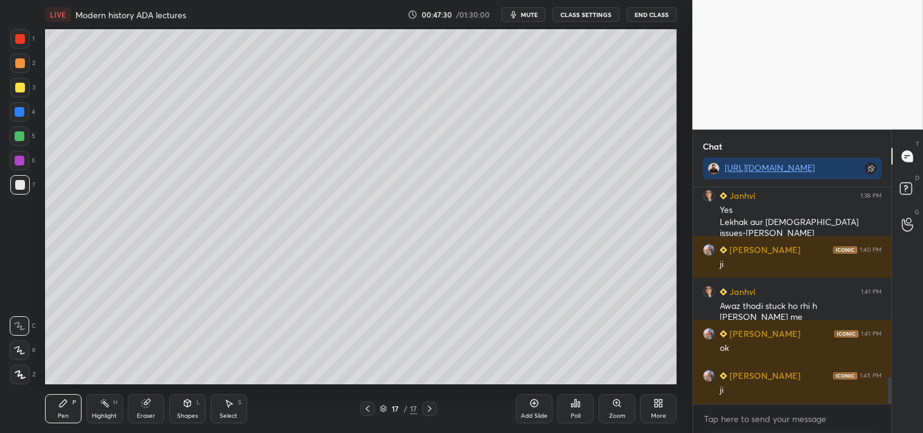
click at [13, 88] on div at bounding box center [19, 87] width 19 height 19
click at [24, 184] on div at bounding box center [19, 184] width 19 height 19
click at [20, 86] on div at bounding box center [20, 88] width 10 height 10
click at [17, 184] on div at bounding box center [20, 185] width 10 height 10
click at [21, 183] on div at bounding box center [20, 185] width 10 height 10
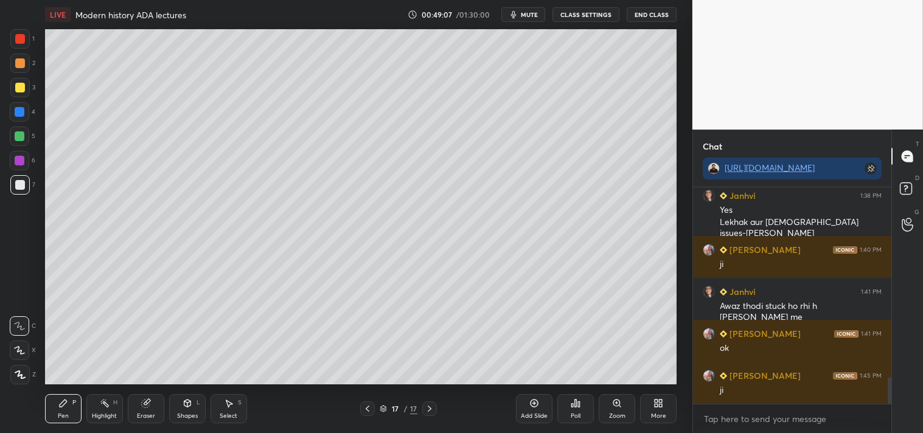
click at [678, 251] on div "Setting up your live class Poll for secs No correct answer Start poll" at bounding box center [360, 206] width 643 height 355
click at [20, 88] on div at bounding box center [20, 88] width 10 height 10
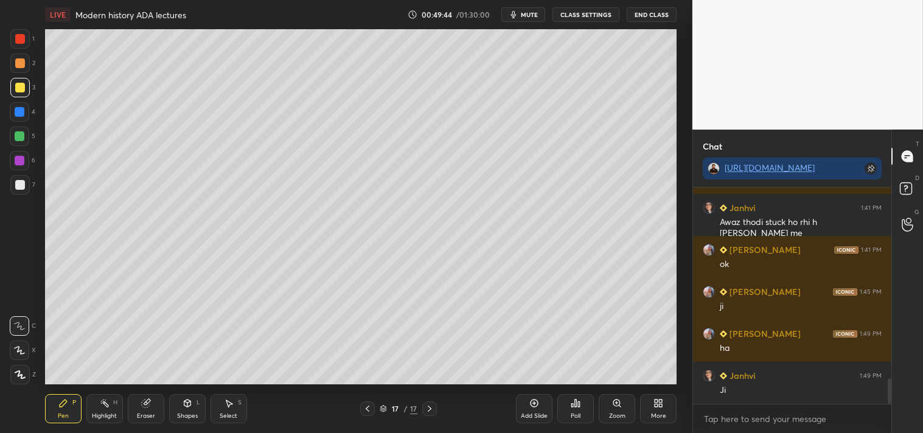
scroll to position [1660, 0]
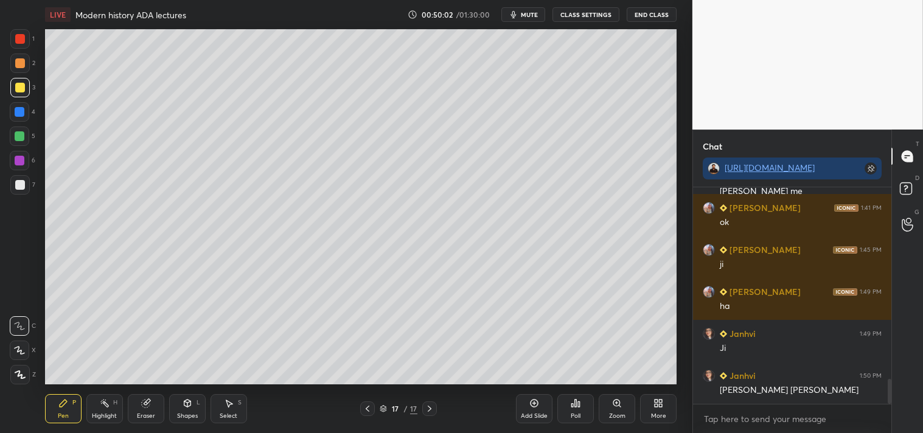
click at [21, 178] on div at bounding box center [19, 184] width 19 height 19
click at [20, 88] on div at bounding box center [20, 88] width 10 height 10
click at [533, 413] on div "Add Slide" at bounding box center [534, 416] width 27 height 6
click at [21, 185] on div at bounding box center [20, 185] width 10 height 10
click at [20, 90] on div at bounding box center [20, 88] width 10 height 10
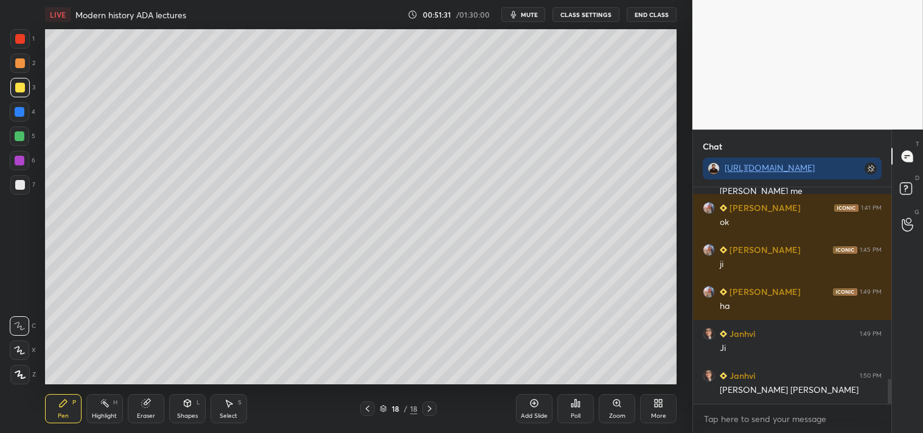
click at [22, 182] on div at bounding box center [20, 185] width 10 height 10
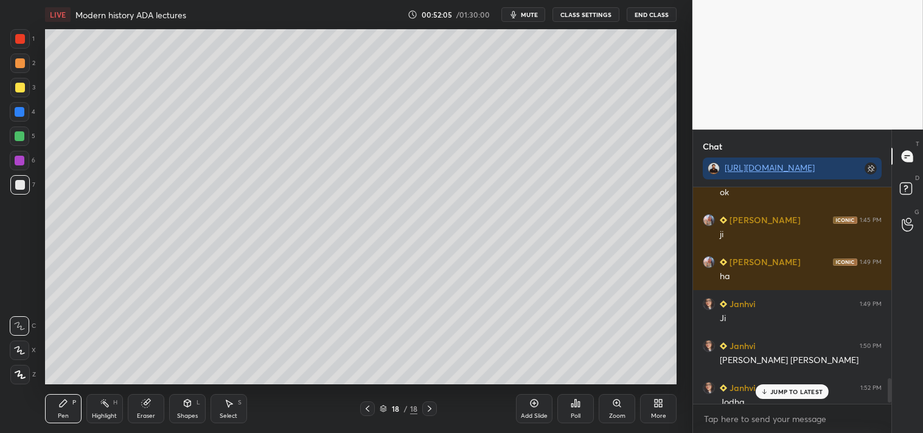
scroll to position [1755, 0]
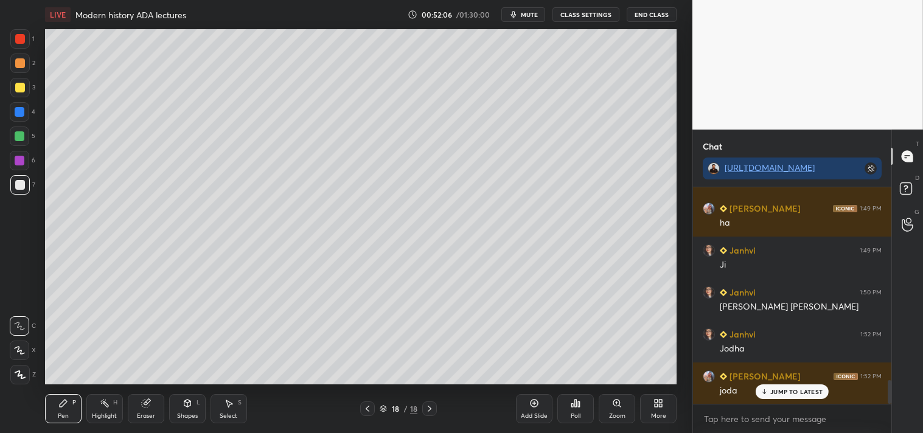
click at [788, 392] on p "JUMP TO LATEST" at bounding box center [796, 391] width 52 height 7
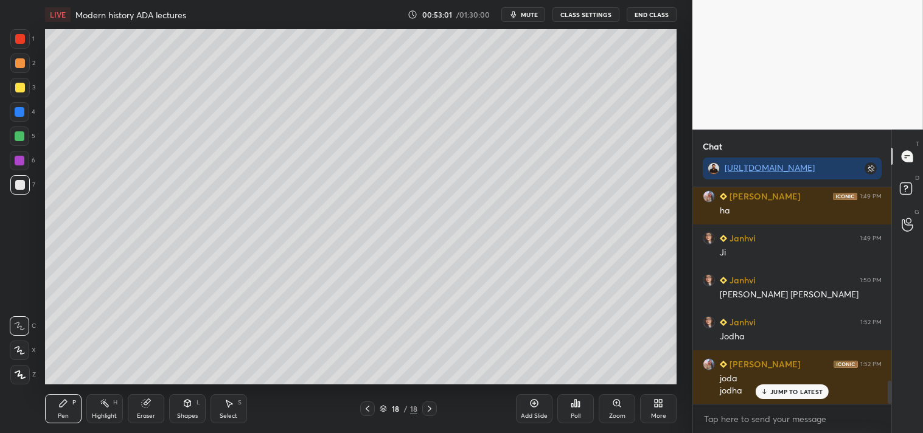
scroll to position [1809, 0]
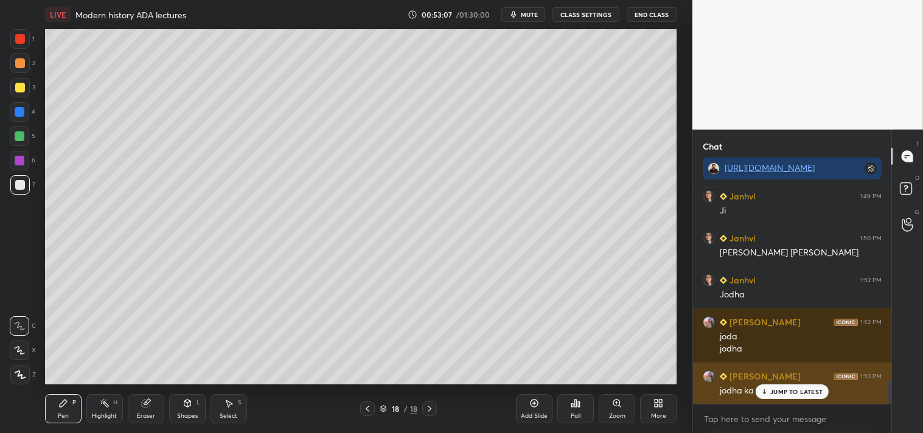
click at [781, 393] on p "JUMP TO LATEST" at bounding box center [796, 391] width 52 height 7
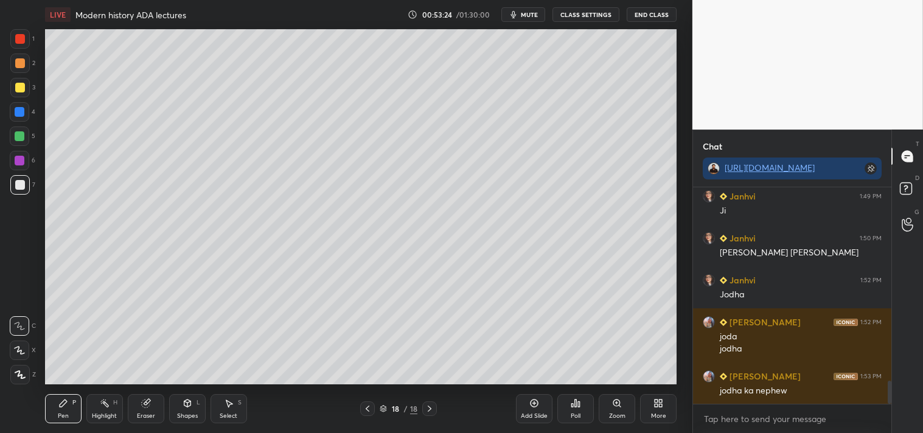
drag, startPoint x: 533, startPoint y: 409, endPoint x: 527, endPoint y: 402, distance: 9.5
click at [532, 409] on div "Add Slide" at bounding box center [534, 408] width 36 height 29
click at [23, 86] on div at bounding box center [20, 88] width 10 height 10
click at [17, 182] on div at bounding box center [20, 185] width 10 height 10
click at [15, 89] on div at bounding box center [20, 88] width 10 height 10
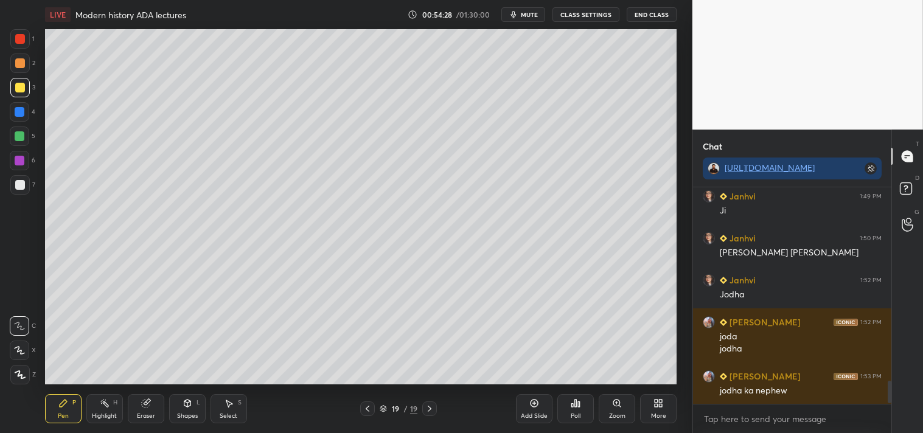
scroll to position [1852, 0]
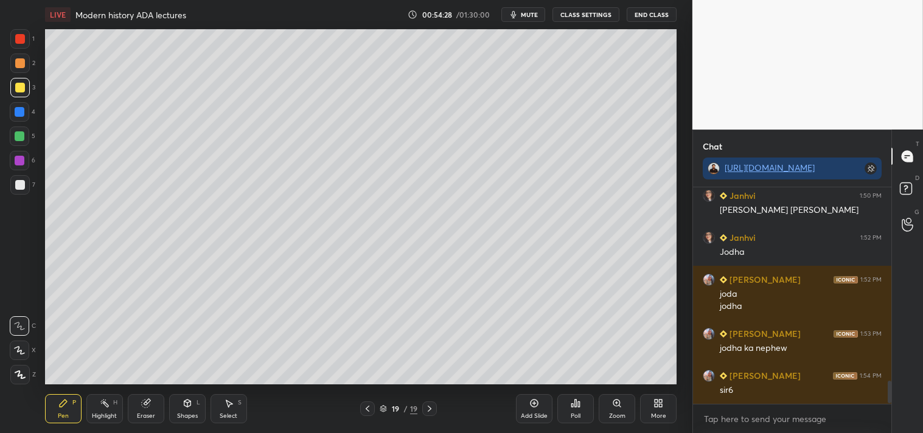
click at [19, 183] on div at bounding box center [20, 185] width 10 height 10
click at [153, 411] on div "Eraser" at bounding box center [146, 408] width 36 height 29
click at [63, 411] on div "Pen P" at bounding box center [63, 408] width 36 height 29
drag, startPoint x: 18, startPoint y: 91, endPoint x: 24, endPoint y: 90, distance: 6.2
click at [23, 91] on div at bounding box center [19, 87] width 19 height 19
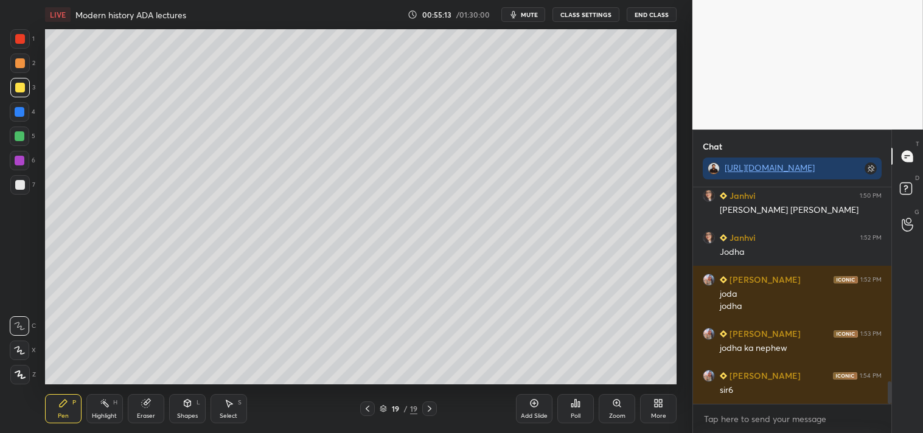
click at [23, 182] on div at bounding box center [20, 185] width 10 height 10
drag, startPoint x: 19, startPoint y: 85, endPoint x: 20, endPoint y: 79, distance: 6.1
click at [20, 83] on div at bounding box center [20, 88] width 10 height 10
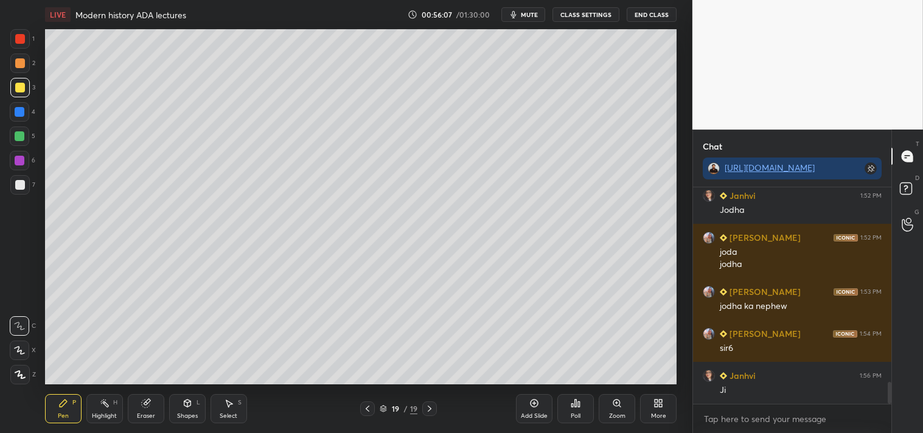
click at [19, 185] on div at bounding box center [20, 185] width 10 height 10
click at [19, 106] on div at bounding box center [19, 111] width 19 height 19
click at [539, 407] on div "Add Slide" at bounding box center [534, 408] width 36 height 29
click at [16, 92] on div at bounding box center [19, 87] width 19 height 19
click at [21, 184] on div at bounding box center [20, 185] width 10 height 10
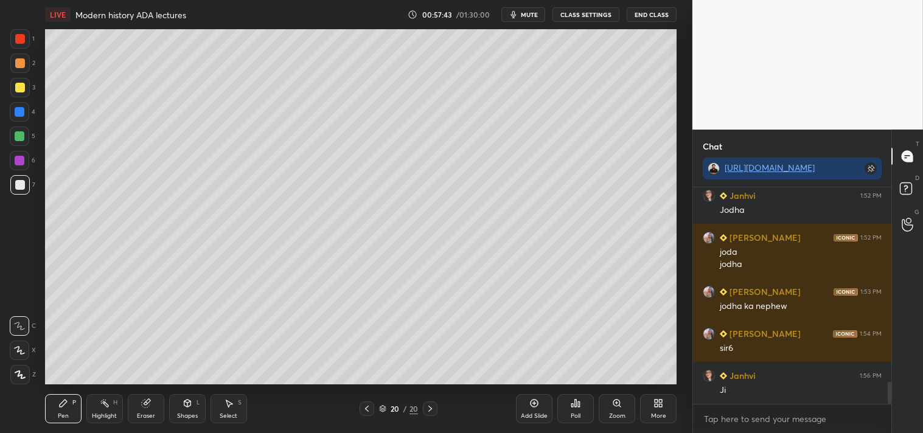
click at [21, 83] on div at bounding box center [20, 88] width 10 height 10
click at [148, 403] on icon at bounding box center [145, 404] width 8 height 8
click at [71, 403] on div "Pen P" at bounding box center [63, 408] width 36 height 29
click at [19, 189] on div at bounding box center [20, 185] width 10 height 10
click at [538, 410] on div "Add Slide" at bounding box center [534, 408] width 36 height 29
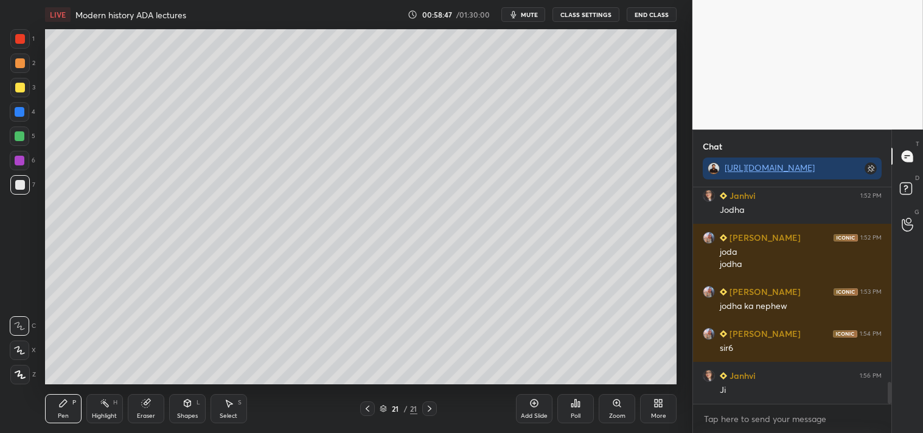
click at [18, 84] on div at bounding box center [20, 88] width 10 height 10
click at [147, 413] on div "Eraser" at bounding box center [146, 416] width 18 height 6
click at [63, 407] on div "Pen P" at bounding box center [63, 408] width 36 height 29
click at [22, 181] on div at bounding box center [20, 185] width 10 height 10
click at [545, 411] on div "Add Slide" at bounding box center [534, 408] width 36 height 29
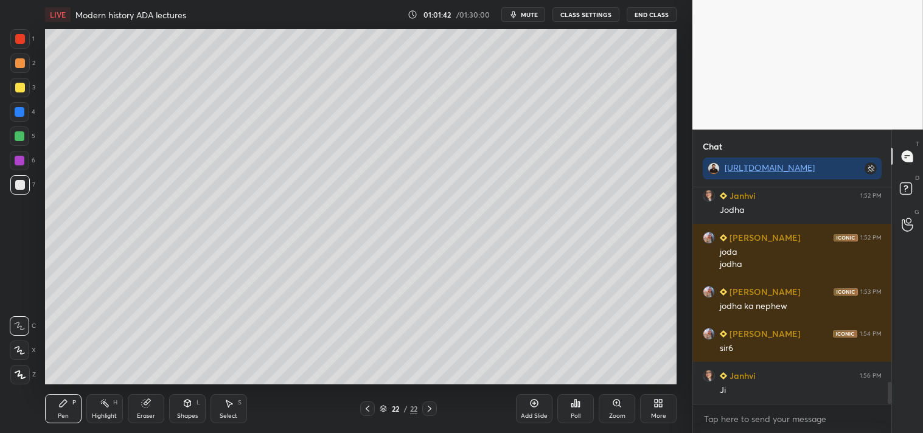
click at [28, 92] on div at bounding box center [19, 87] width 19 height 19
click at [143, 397] on div "Eraser" at bounding box center [146, 408] width 36 height 29
click at [52, 421] on div "Pen P" at bounding box center [63, 408] width 36 height 29
click at [533, 409] on div "Add Slide" at bounding box center [534, 408] width 36 height 29
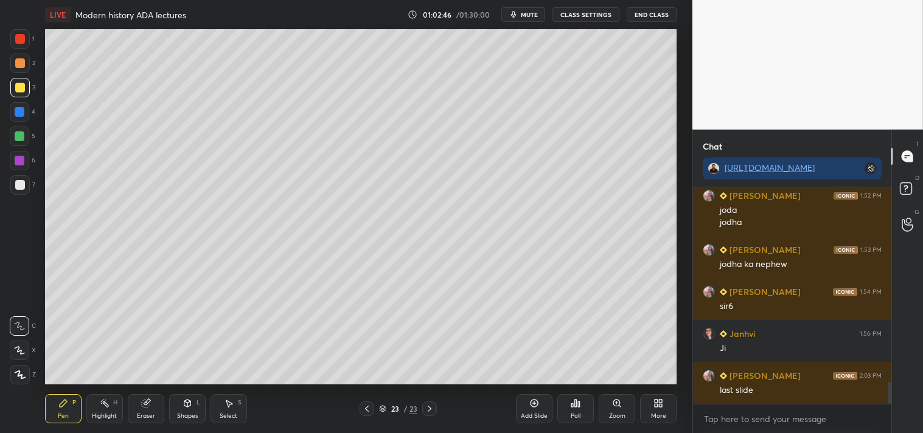
click at [368, 409] on icon at bounding box center [367, 409] width 10 height 10
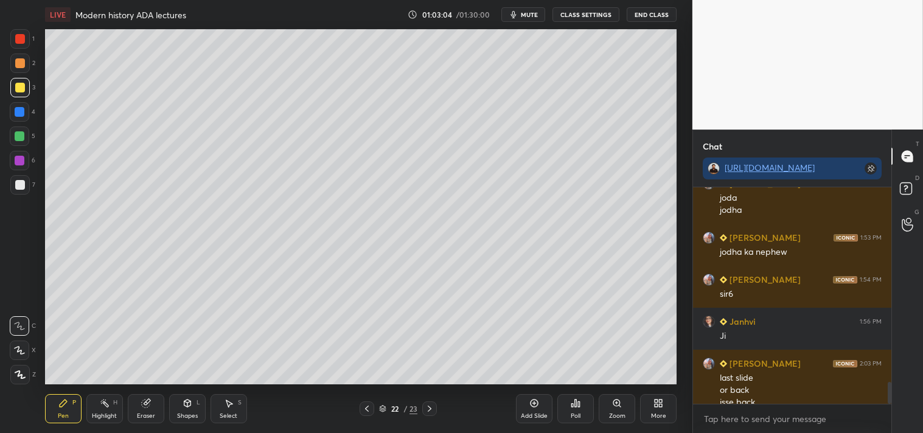
scroll to position [1960, 0]
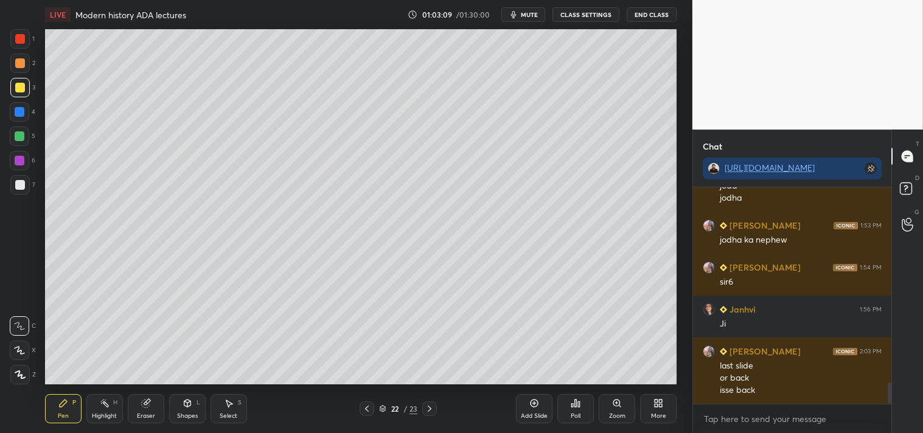
click at [370, 406] on icon at bounding box center [367, 409] width 10 height 10
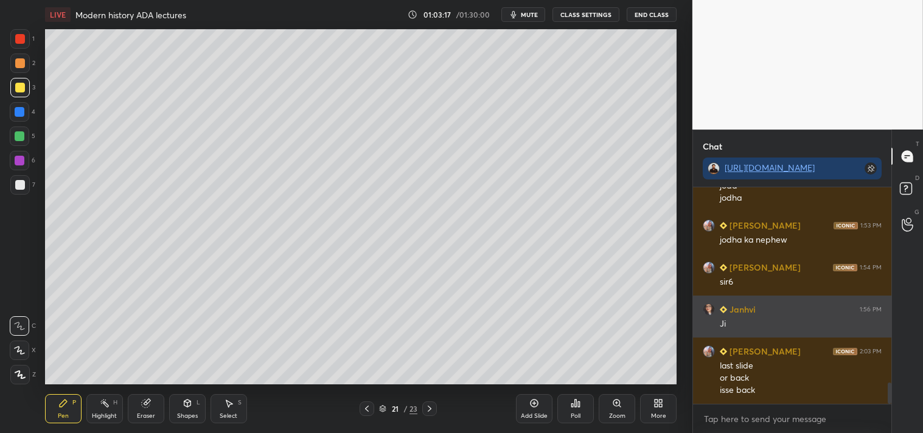
click at [736, 311] on h6 "Janhvi" at bounding box center [741, 309] width 29 height 13
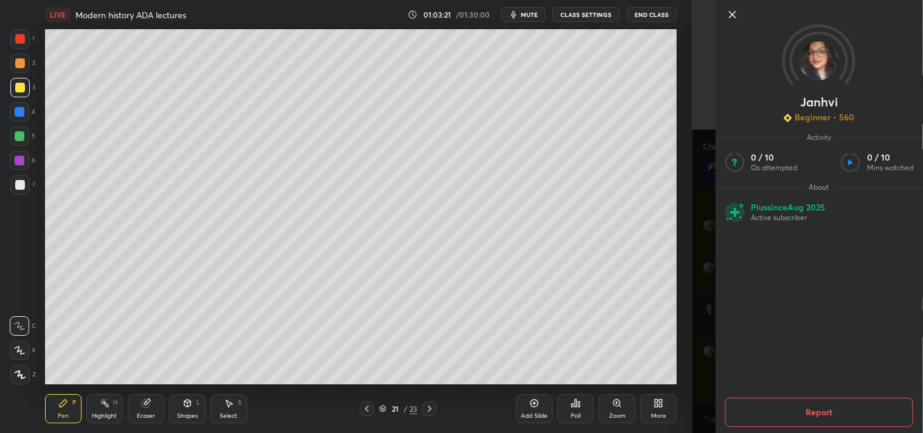
click at [730, 16] on icon at bounding box center [732, 15] width 6 height 6
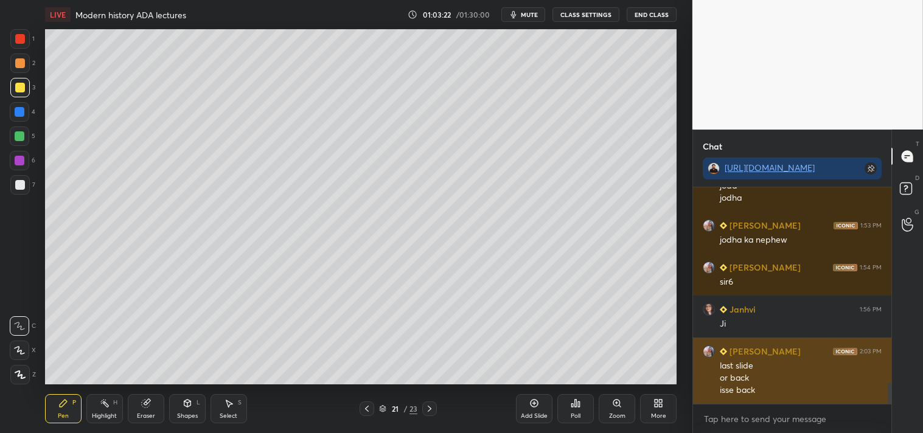
click at [743, 348] on h6 "[PERSON_NAME]" at bounding box center [764, 351] width 74 height 13
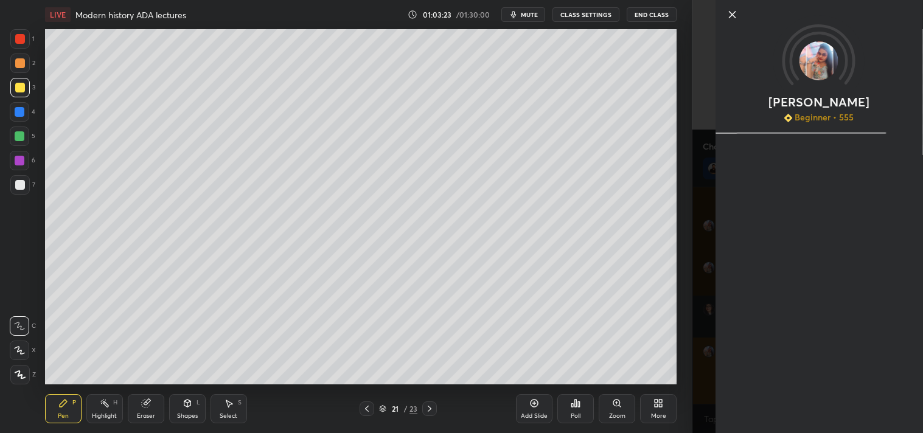
scroll to position [1972, 0]
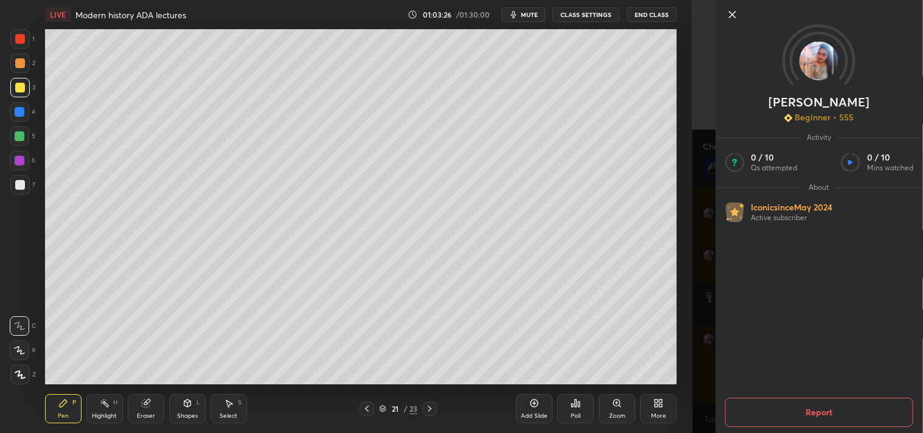
click at [733, 19] on icon at bounding box center [731, 14] width 15 height 15
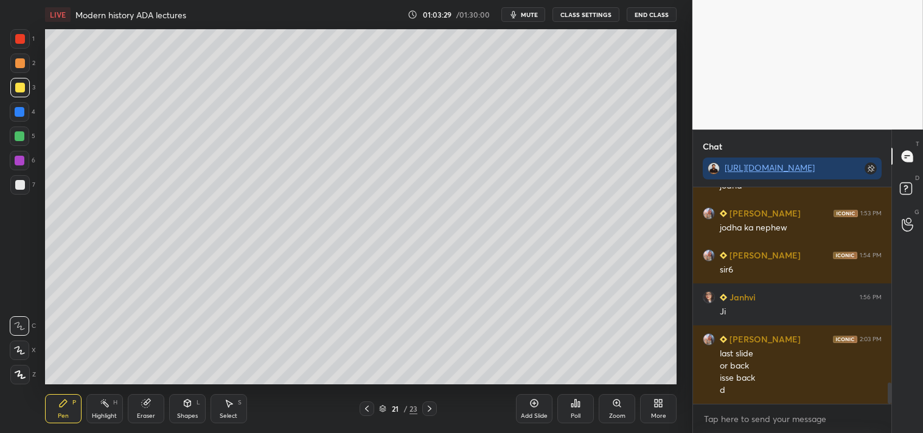
click at [435, 404] on div at bounding box center [429, 408] width 15 height 15
click at [430, 401] on div at bounding box center [429, 408] width 15 height 15
click at [19, 186] on div at bounding box center [20, 185] width 10 height 10
click at [15, 89] on div at bounding box center [20, 88] width 10 height 10
drag, startPoint x: 533, startPoint y: 405, endPoint x: 538, endPoint y: 401, distance: 6.6
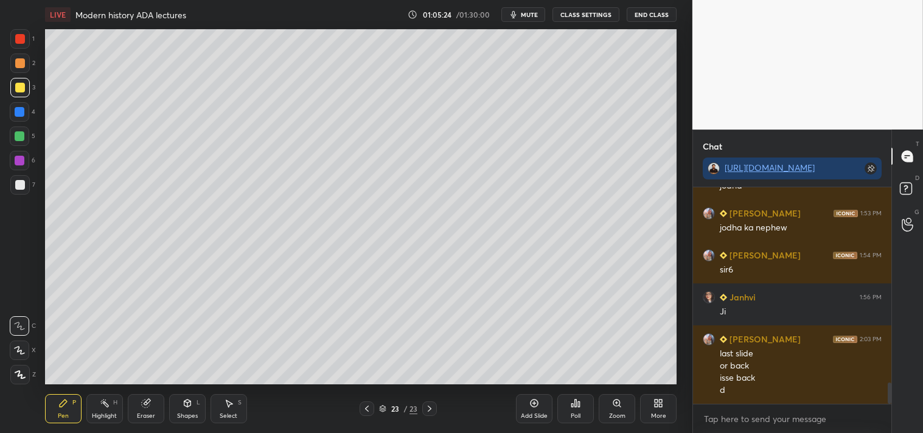
click at [535, 406] on icon at bounding box center [534, 403] width 10 height 10
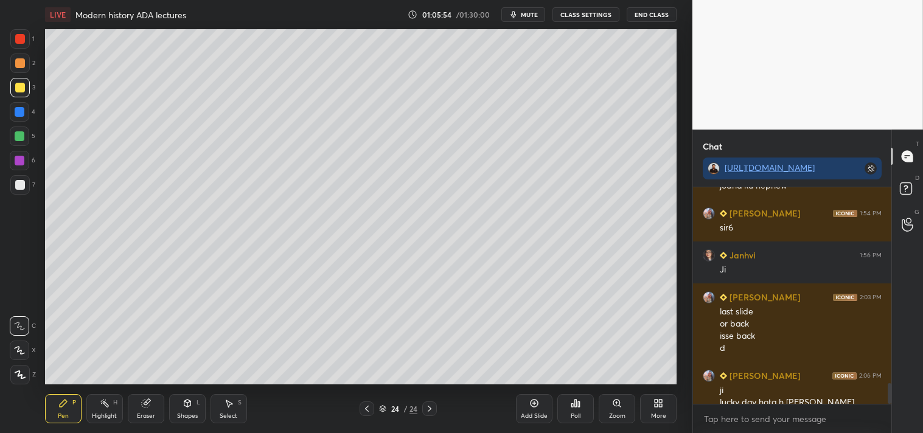
scroll to position [2026, 0]
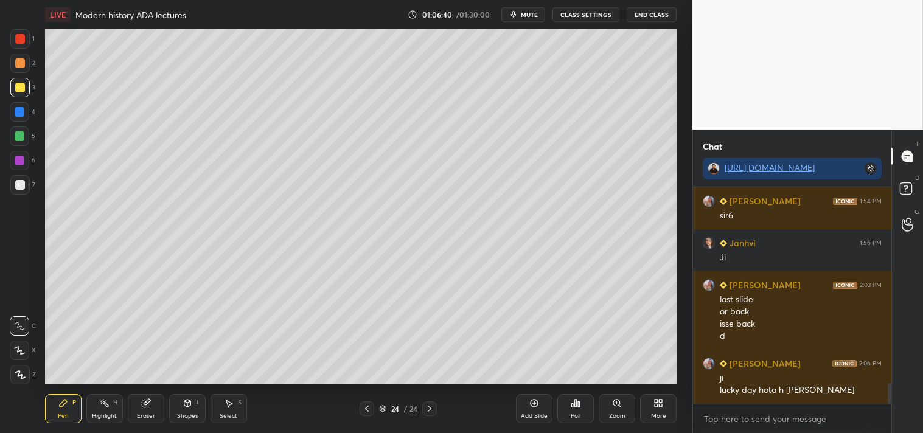
click at [679, 174] on div "Setting up your live class Poll for secs No correct answer Start poll" at bounding box center [360, 206] width 643 height 355
click at [16, 183] on div at bounding box center [20, 185] width 10 height 10
click at [364, 410] on icon at bounding box center [367, 409] width 10 height 10
click at [361, 410] on div at bounding box center [366, 408] width 15 height 15
click at [362, 410] on div at bounding box center [366, 408] width 15 height 15
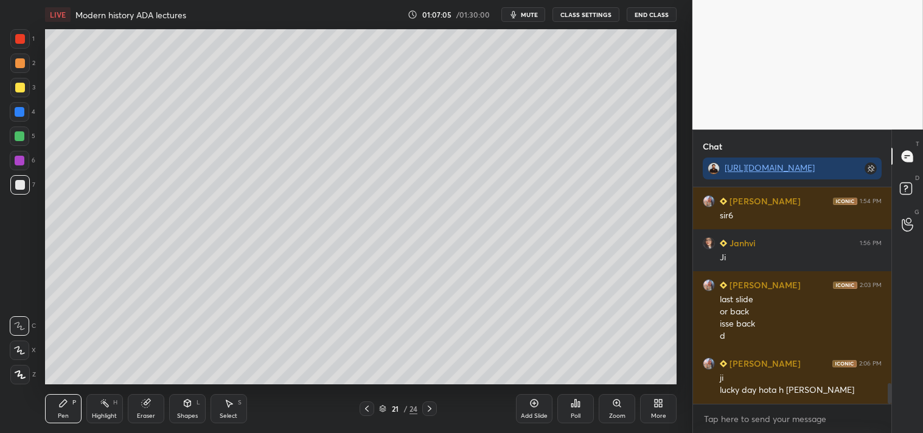
click at [365, 409] on icon at bounding box center [367, 409] width 10 height 10
click at [366, 407] on icon at bounding box center [367, 409] width 10 height 10
click at [430, 406] on icon at bounding box center [430, 409] width 10 height 10
click at [434, 407] on div at bounding box center [429, 408] width 15 height 15
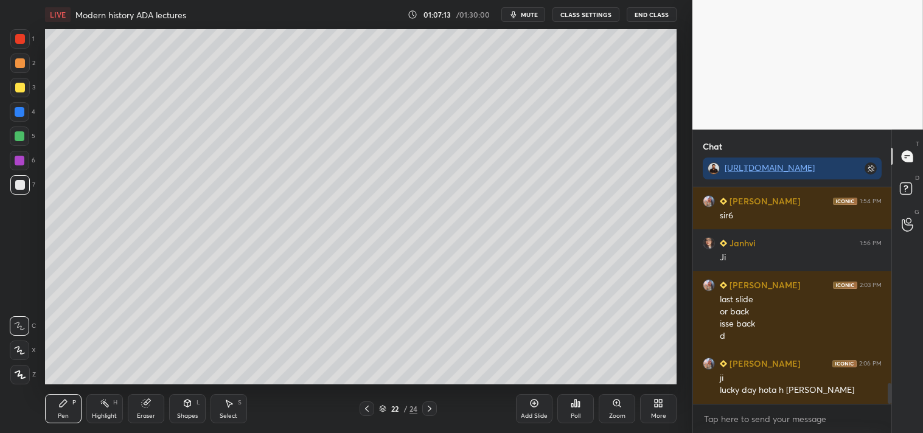
click at [429, 407] on icon at bounding box center [430, 409] width 4 height 6
click at [430, 407] on icon at bounding box center [430, 409] width 10 height 10
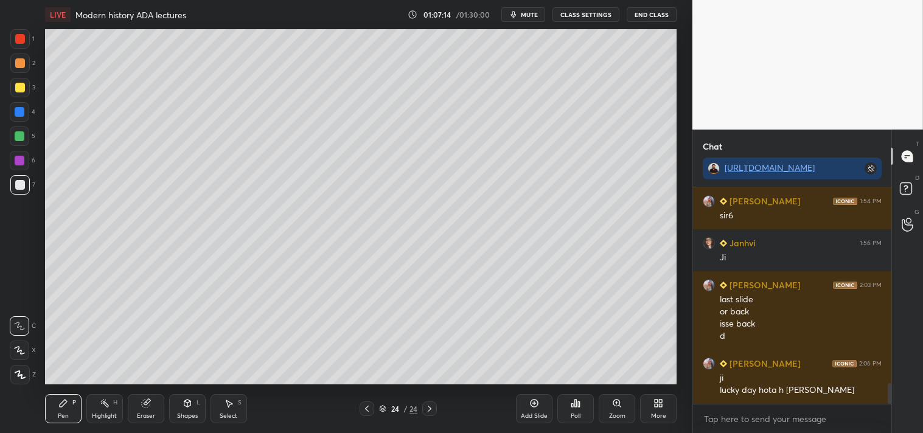
click at [431, 406] on icon at bounding box center [430, 409] width 10 height 10
click at [152, 408] on div "Eraser" at bounding box center [146, 408] width 36 height 29
click at [68, 408] on div "Pen P" at bounding box center [63, 408] width 36 height 29
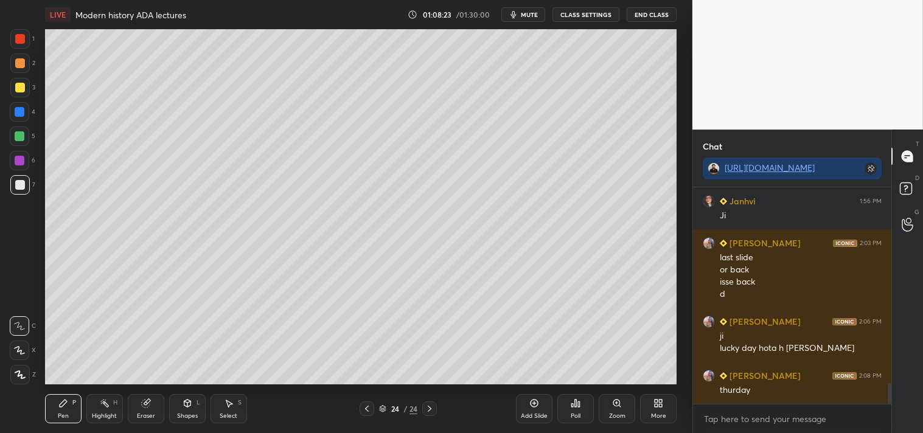
drag, startPoint x: 155, startPoint y: 407, endPoint x: 149, endPoint y: 401, distance: 8.6
click at [156, 407] on div "Eraser" at bounding box center [146, 408] width 36 height 29
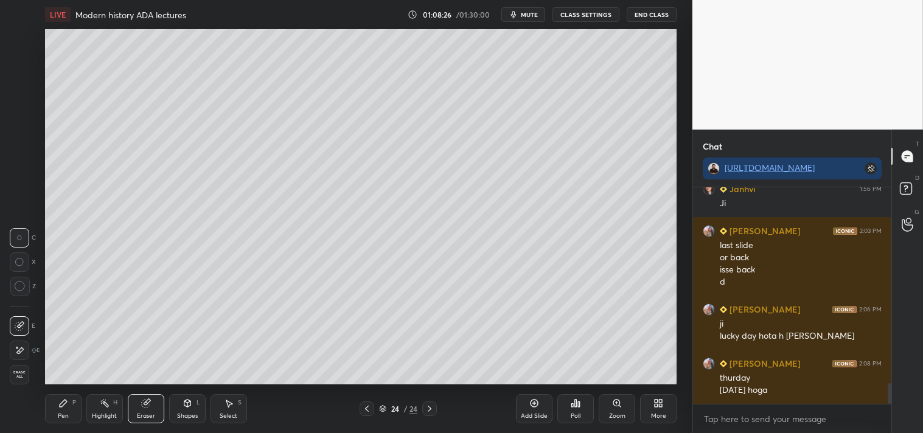
click at [63, 399] on icon at bounding box center [63, 403] width 10 height 10
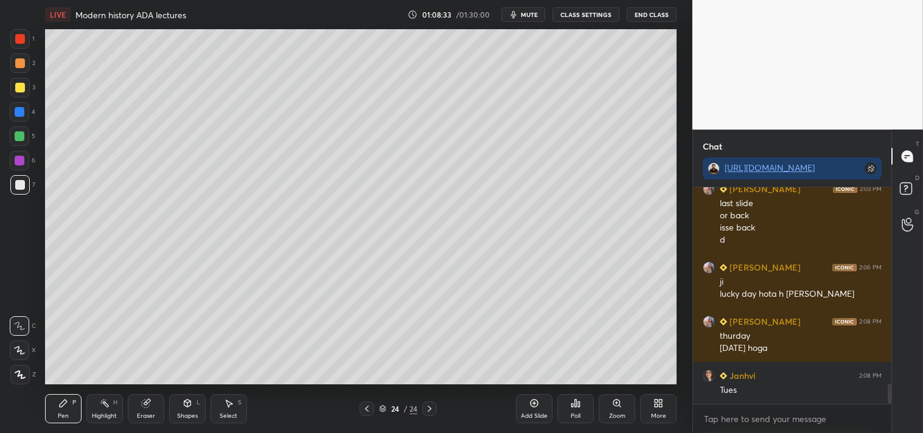
scroll to position [2164, 0]
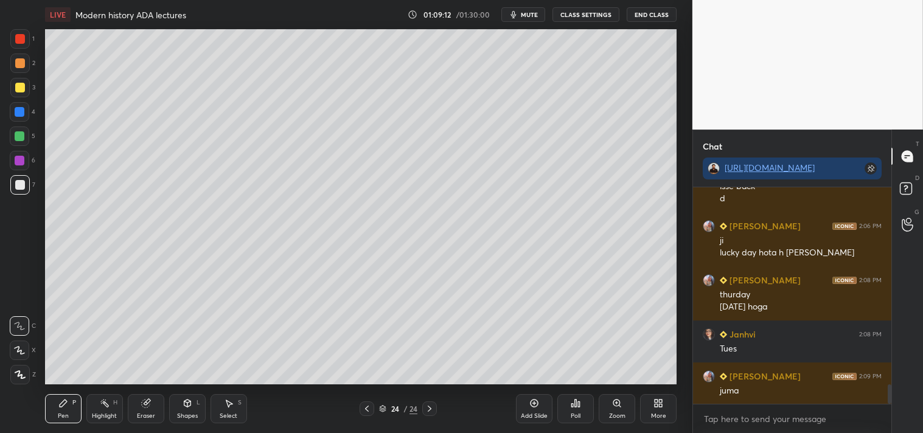
click at [20, 83] on div at bounding box center [20, 88] width 10 height 10
click at [19, 181] on div at bounding box center [20, 185] width 10 height 10
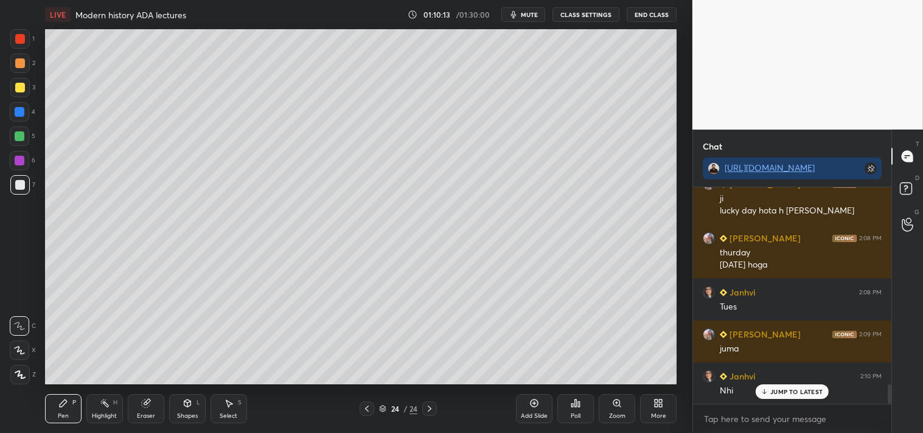
click at [533, 404] on icon at bounding box center [534, 403] width 10 height 10
click at [15, 84] on div at bounding box center [20, 88] width 10 height 10
click at [20, 186] on div at bounding box center [20, 185] width 10 height 10
click at [21, 85] on div at bounding box center [20, 88] width 10 height 10
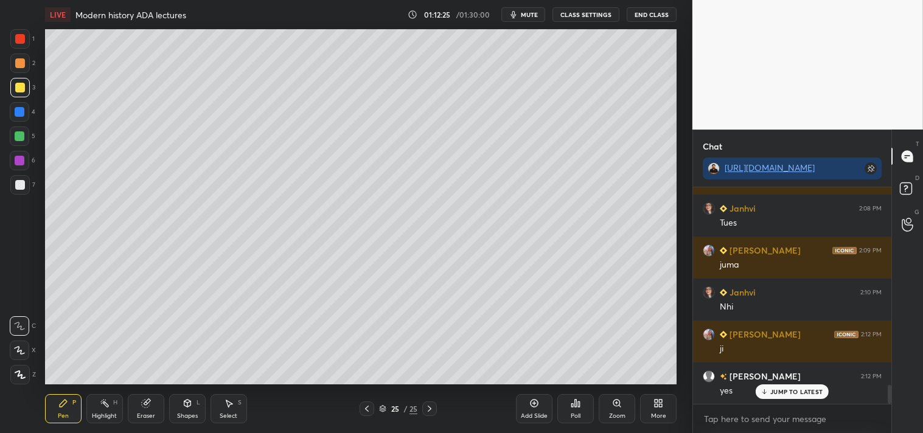
scroll to position [2332, 0]
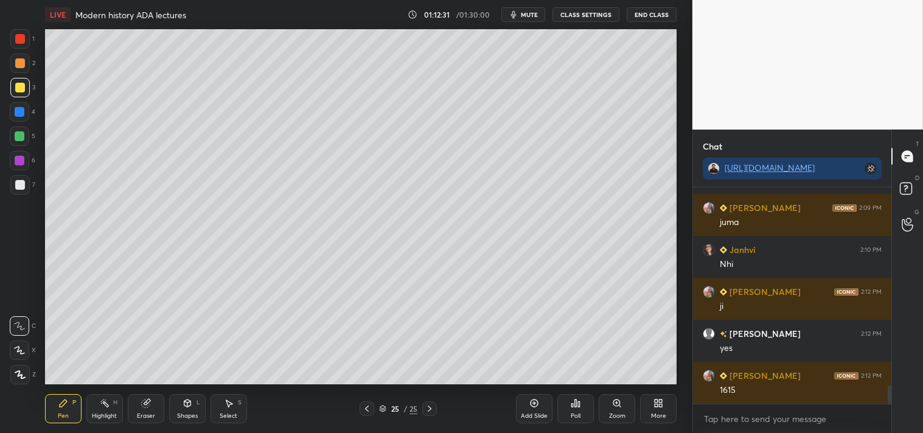
drag, startPoint x: 23, startPoint y: 191, endPoint x: 23, endPoint y: 184, distance: 6.7
click at [23, 191] on div at bounding box center [19, 184] width 19 height 19
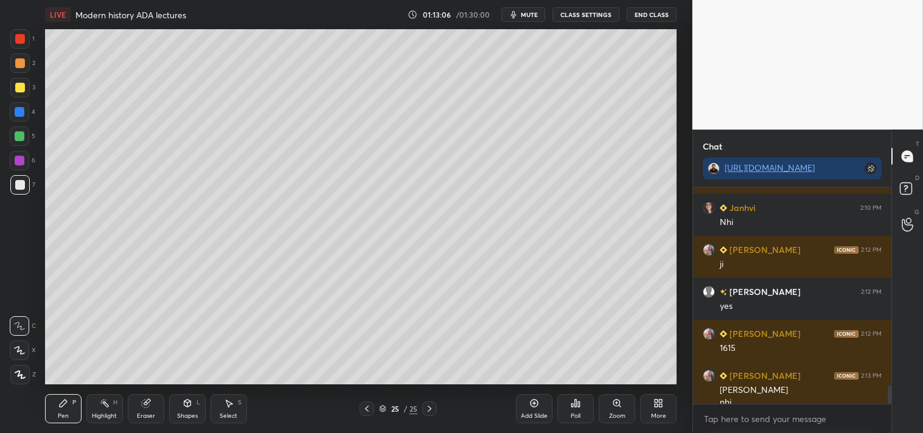
scroll to position [2386, 0]
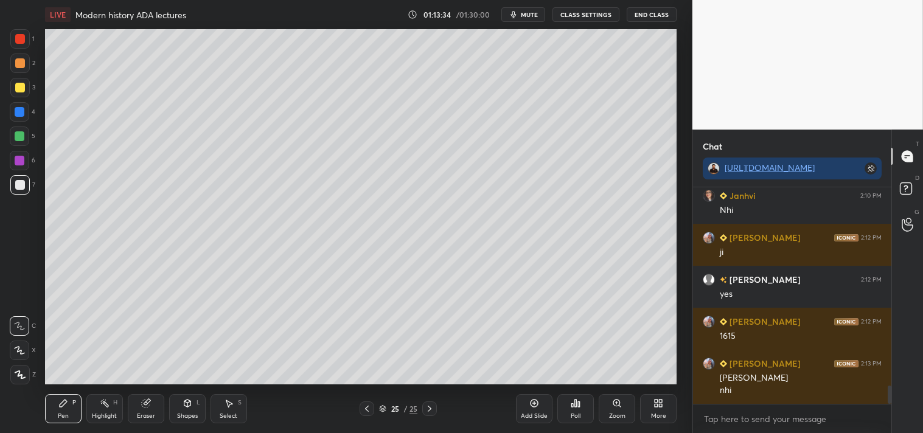
click at [24, 86] on div at bounding box center [20, 88] width 10 height 10
click at [555, 374] on div "LIVE Modern history ADA lectures 01:14:01 / 01:30:00 mute CLASS SETTINGS End Cl…" at bounding box center [360, 216] width 643 height 433
click at [538, 408] on div "Add Slide" at bounding box center [534, 408] width 36 height 29
drag, startPoint x: 154, startPoint y: 409, endPoint x: 147, endPoint y: 387, distance: 23.1
click at [154, 408] on div "Eraser" at bounding box center [146, 408] width 36 height 29
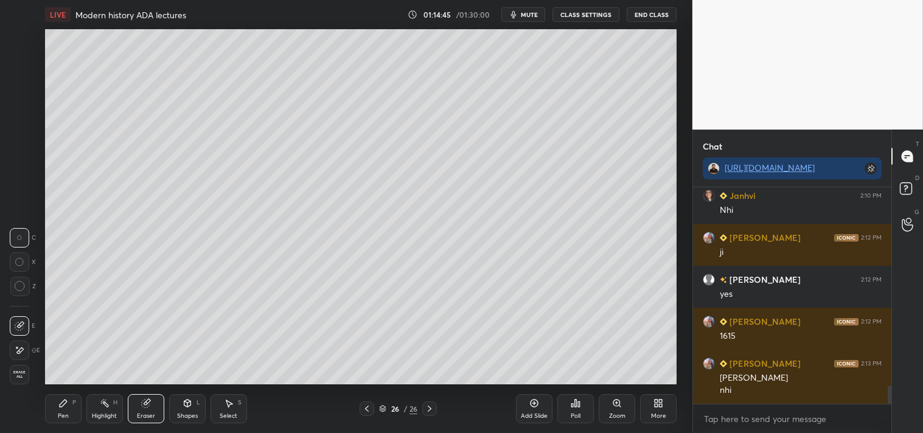
click at [65, 406] on icon at bounding box center [63, 403] width 10 height 10
click at [20, 185] on div at bounding box center [20, 185] width 10 height 10
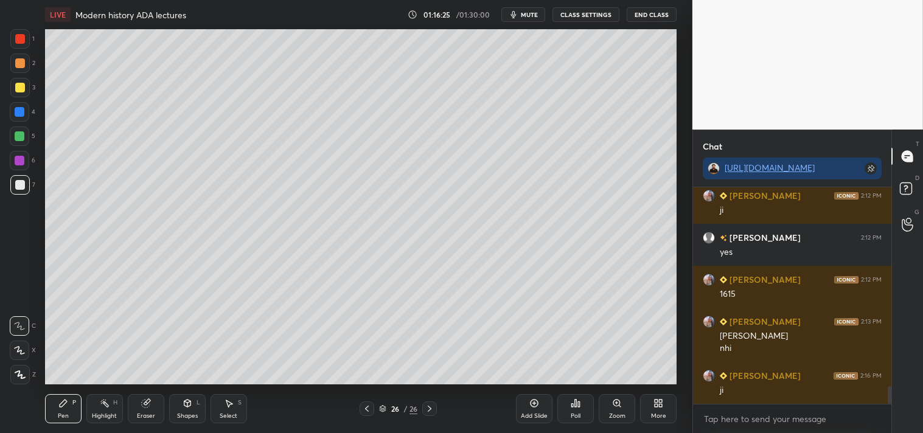
scroll to position [2470, 0]
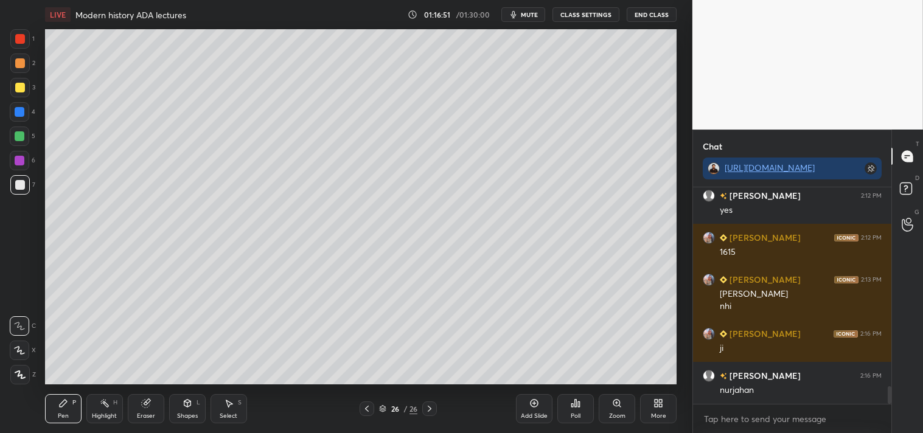
click at [537, 411] on div "Add Slide" at bounding box center [534, 408] width 36 height 29
click at [18, 86] on div at bounding box center [20, 88] width 10 height 10
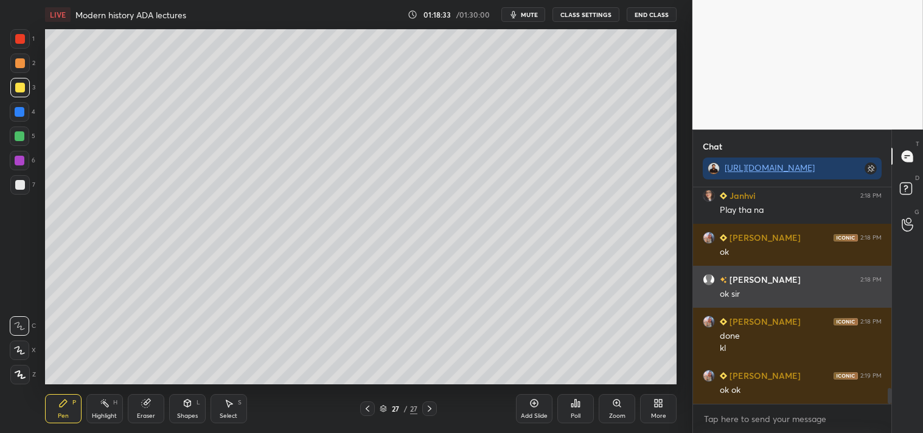
scroll to position [2746, 0]
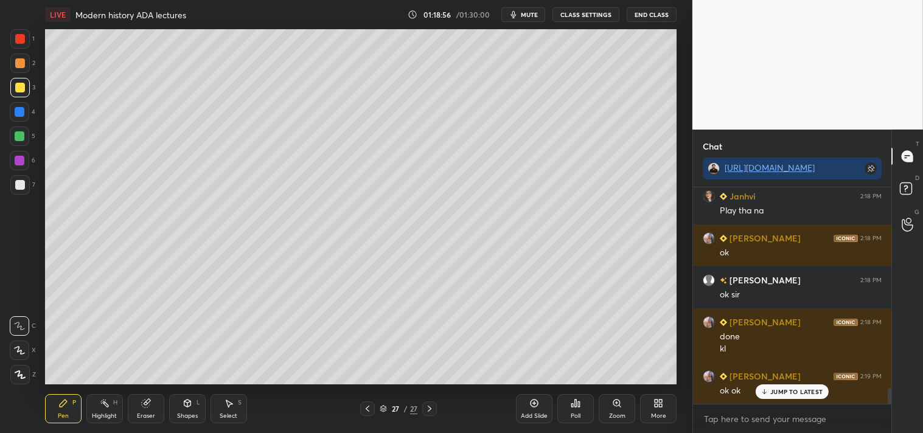
click at [787, 392] on p "JUMP TO LATEST" at bounding box center [796, 391] width 52 height 7
click at [655, 10] on button "End Class" at bounding box center [651, 14] width 50 height 15
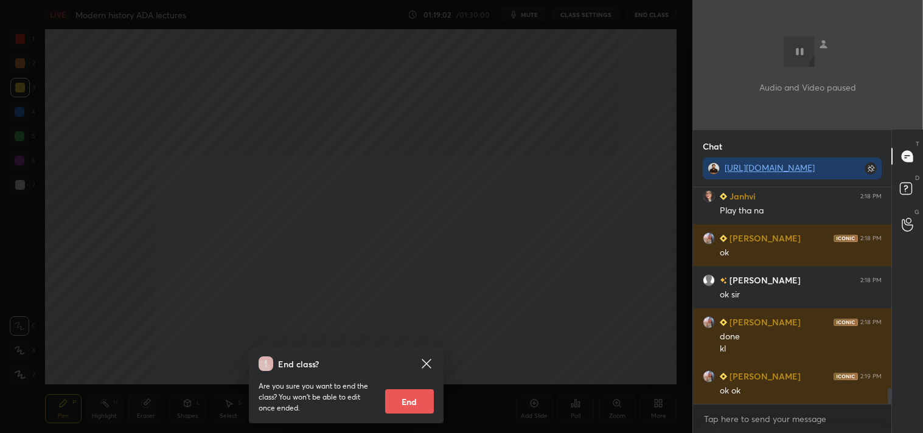
click at [414, 392] on button "End" at bounding box center [409, 401] width 49 height 24
type textarea "x"
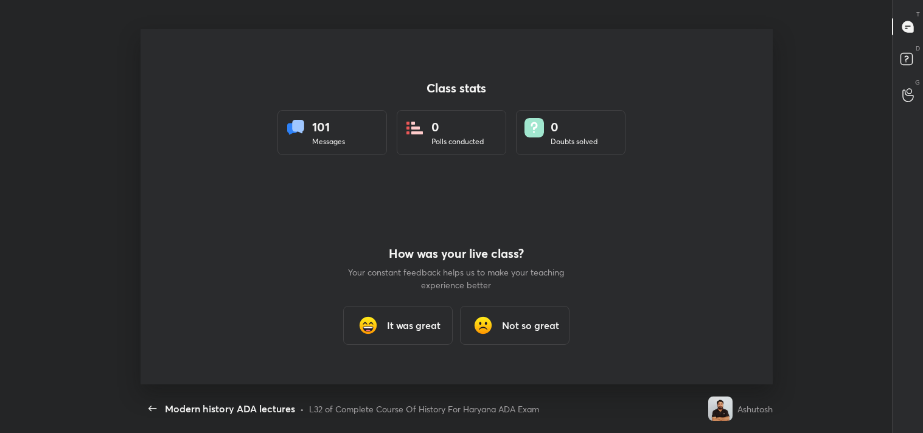
scroll to position [0, 0]
